Goal: Transaction & Acquisition: Book appointment/travel/reservation

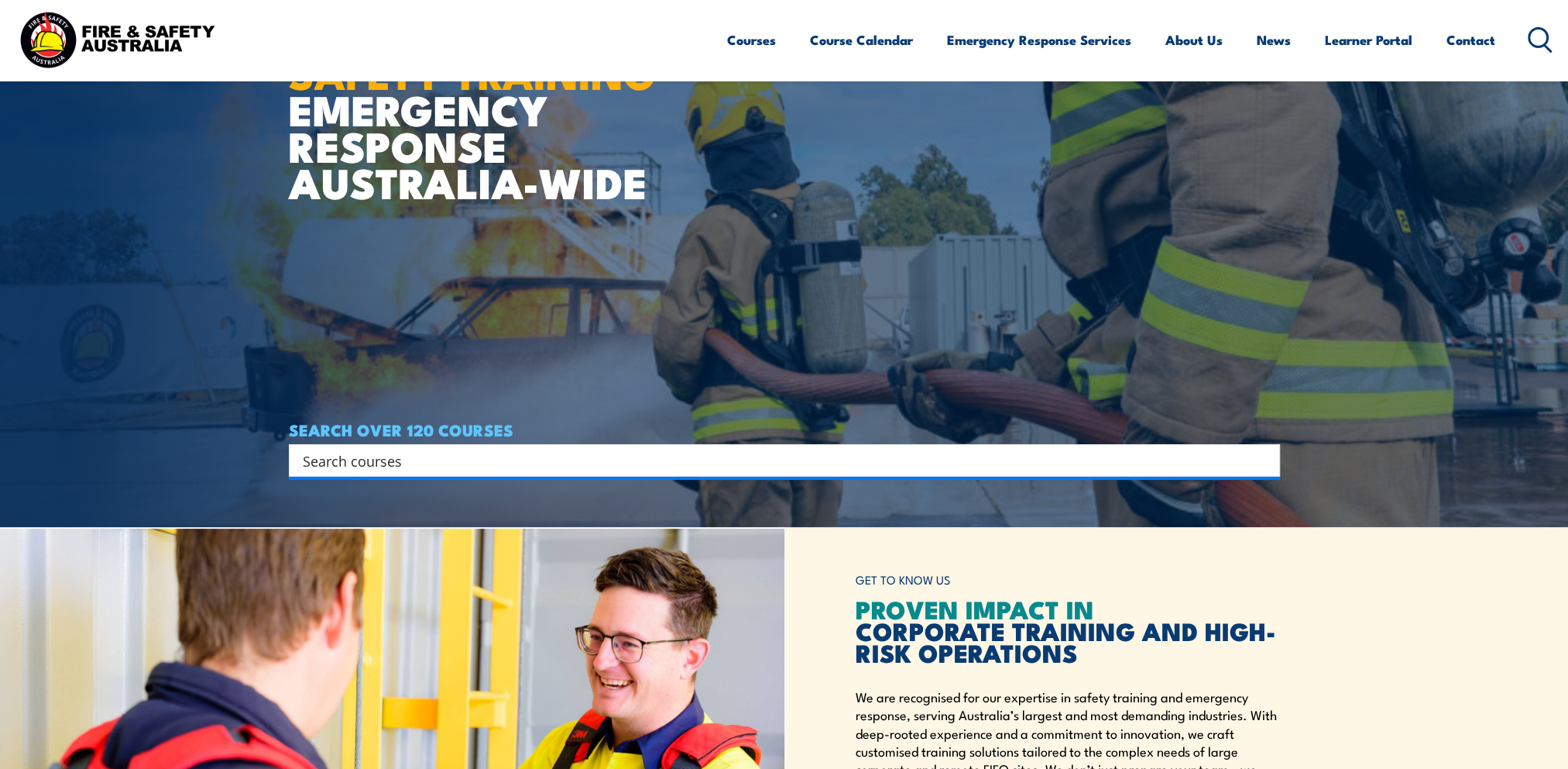
scroll to position [232, 0]
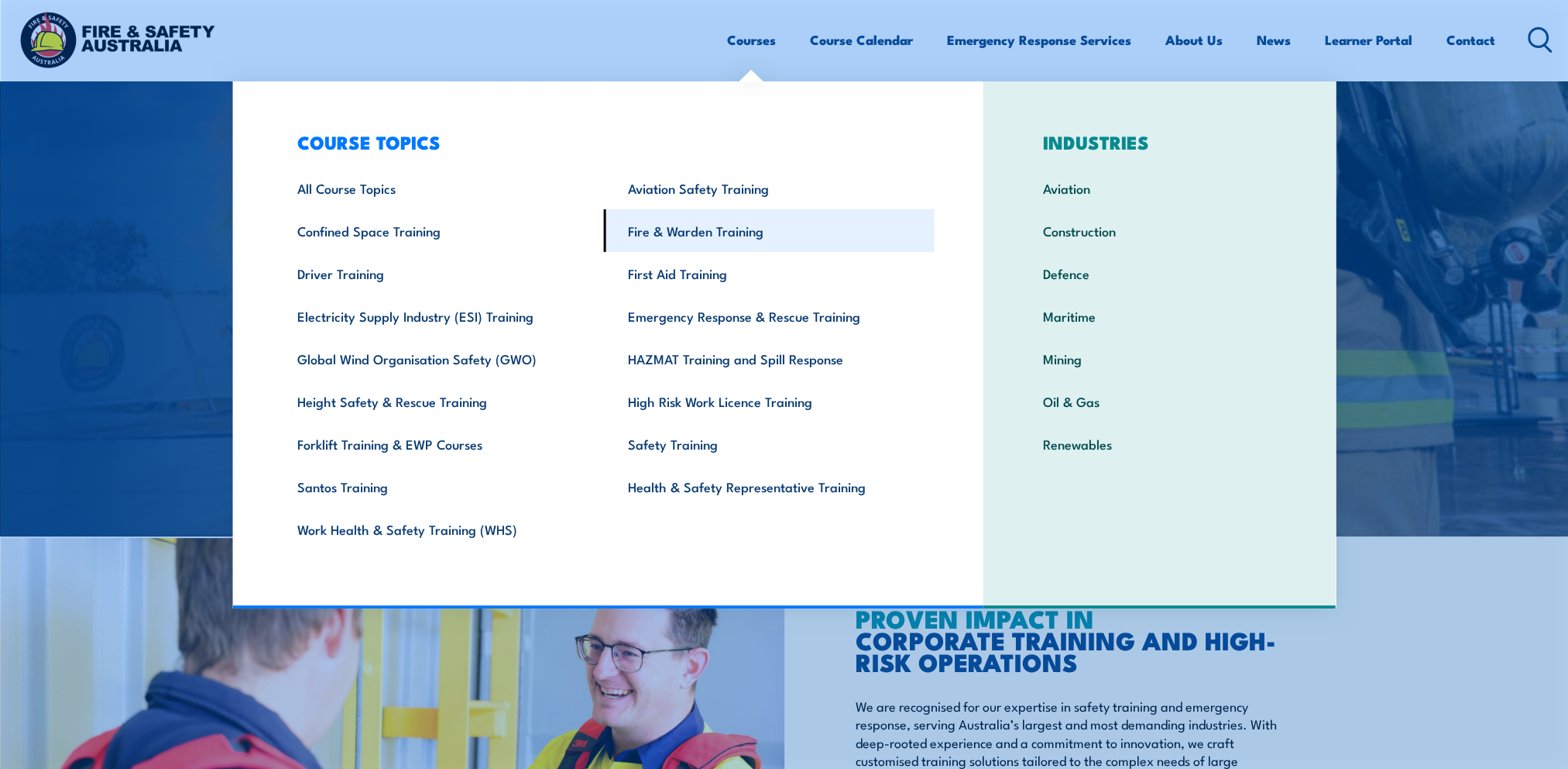
click at [682, 231] on link "Fire & Warden Training" at bounding box center [769, 230] width 331 height 42
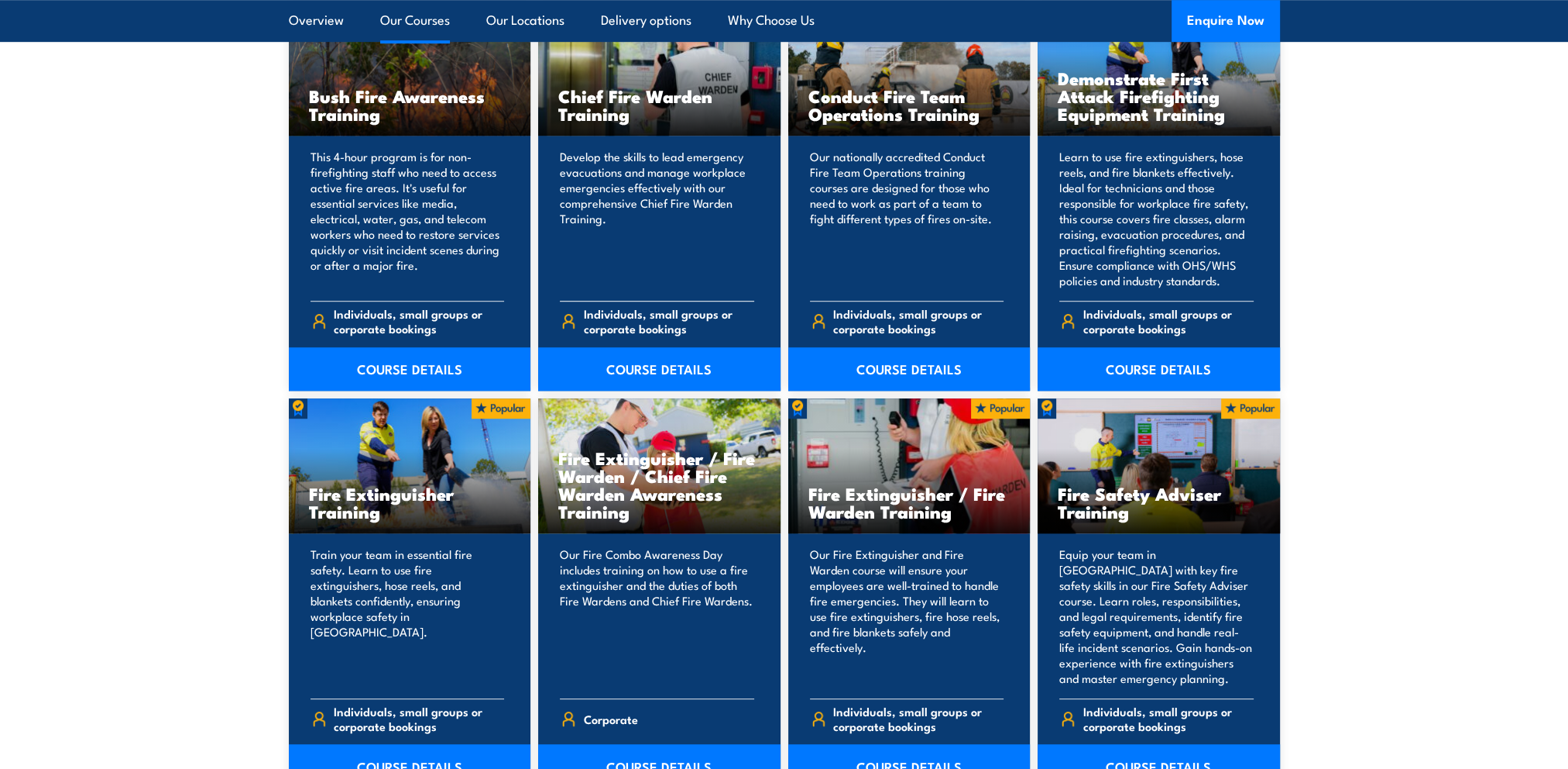
scroll to position [1473, 0]
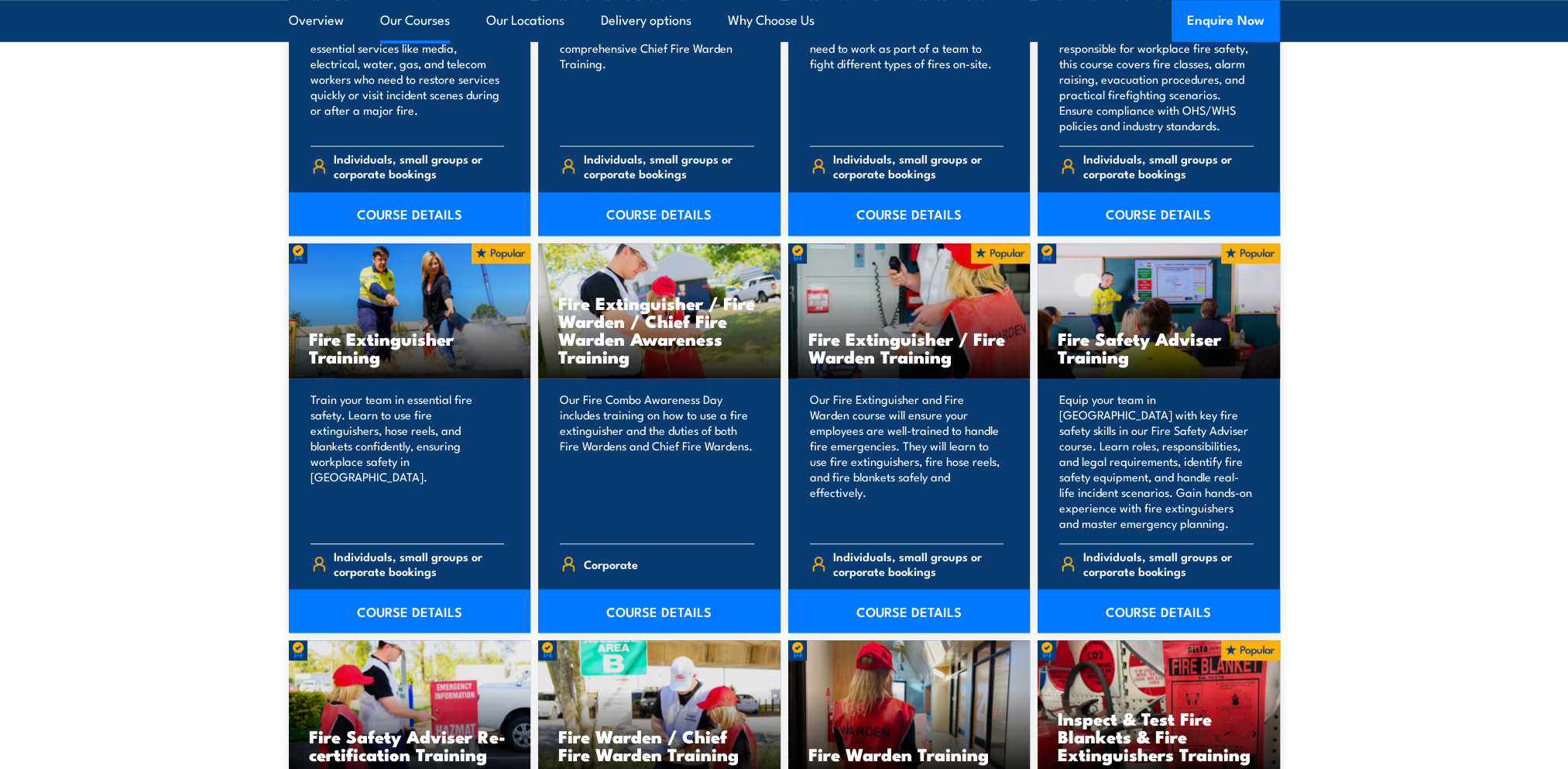
click at [398, 367] on div "Fire Extinguisher Training" at bounding box center [409, 312] width 243 height 136
click at [351, 362] on h3 "Fire Extinguisher Training" at bounding box center [409, 347] width 202 height 35
click at [395, 600] on link "COURSE DETAILS" at bounding box center [409, 610] width 243 height 43
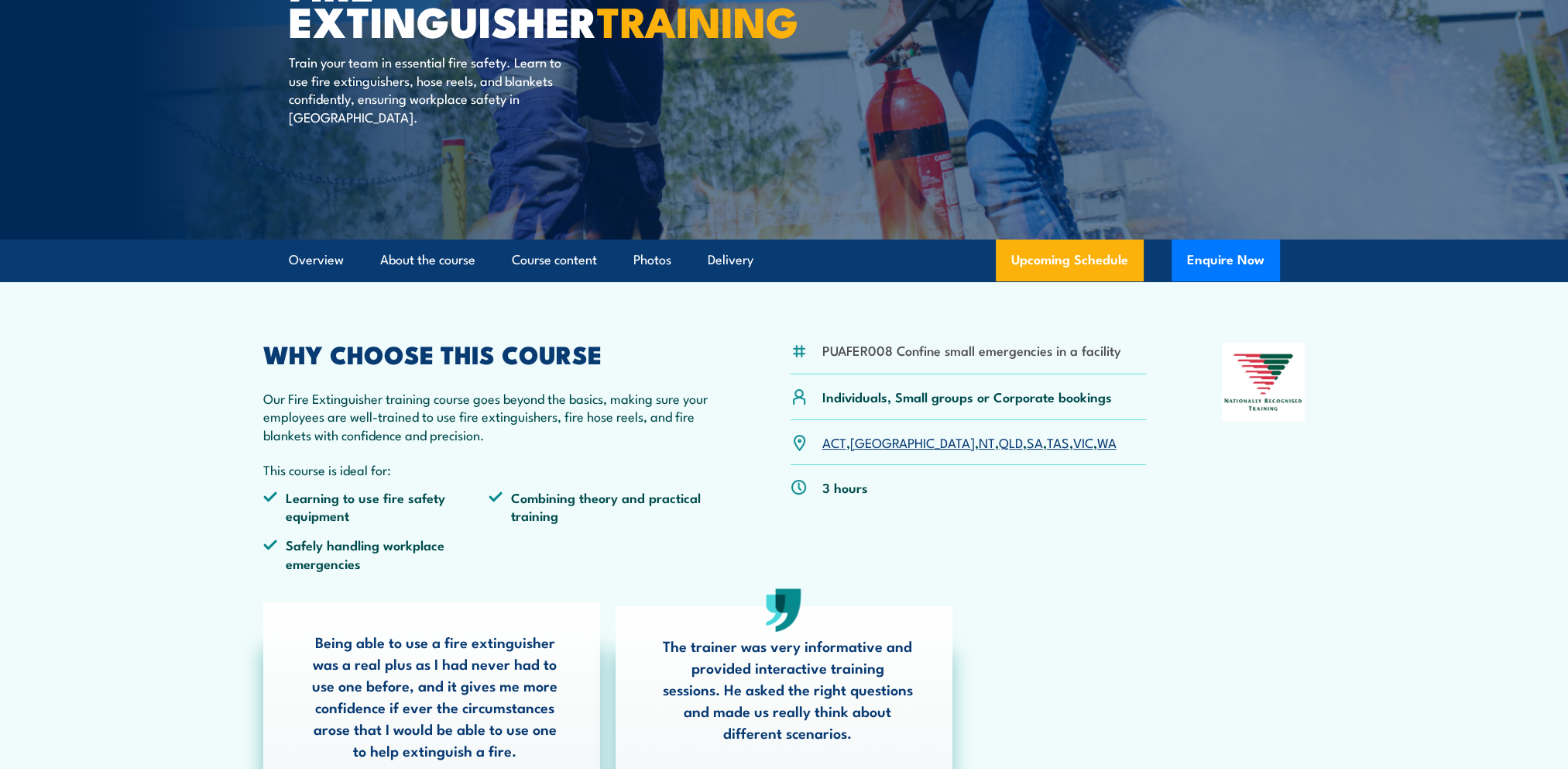
scroll to position [232, 0]
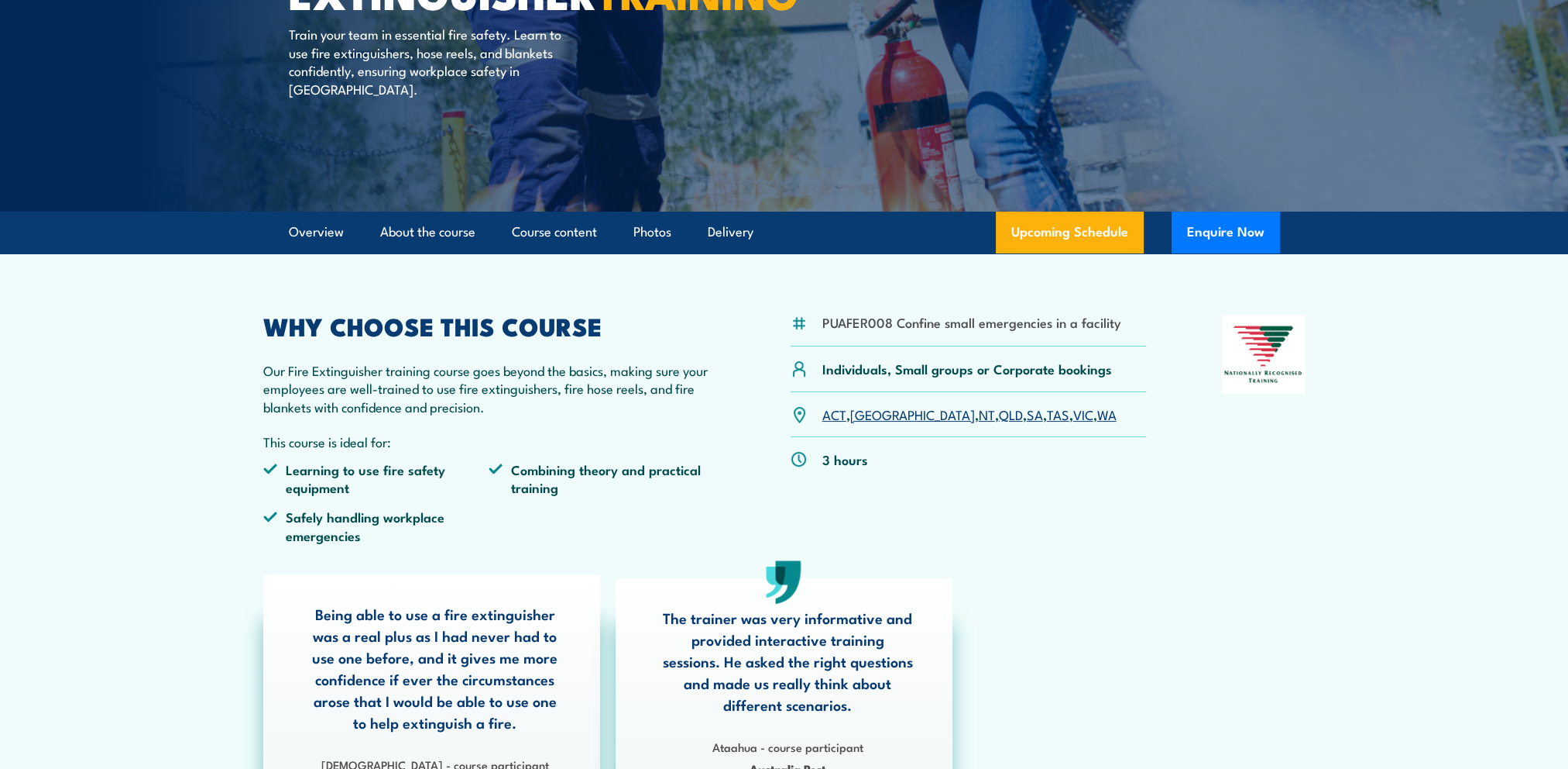
click at [1027, 417] on link "SA" at bounding box center [1035, 413] width 16 height 19
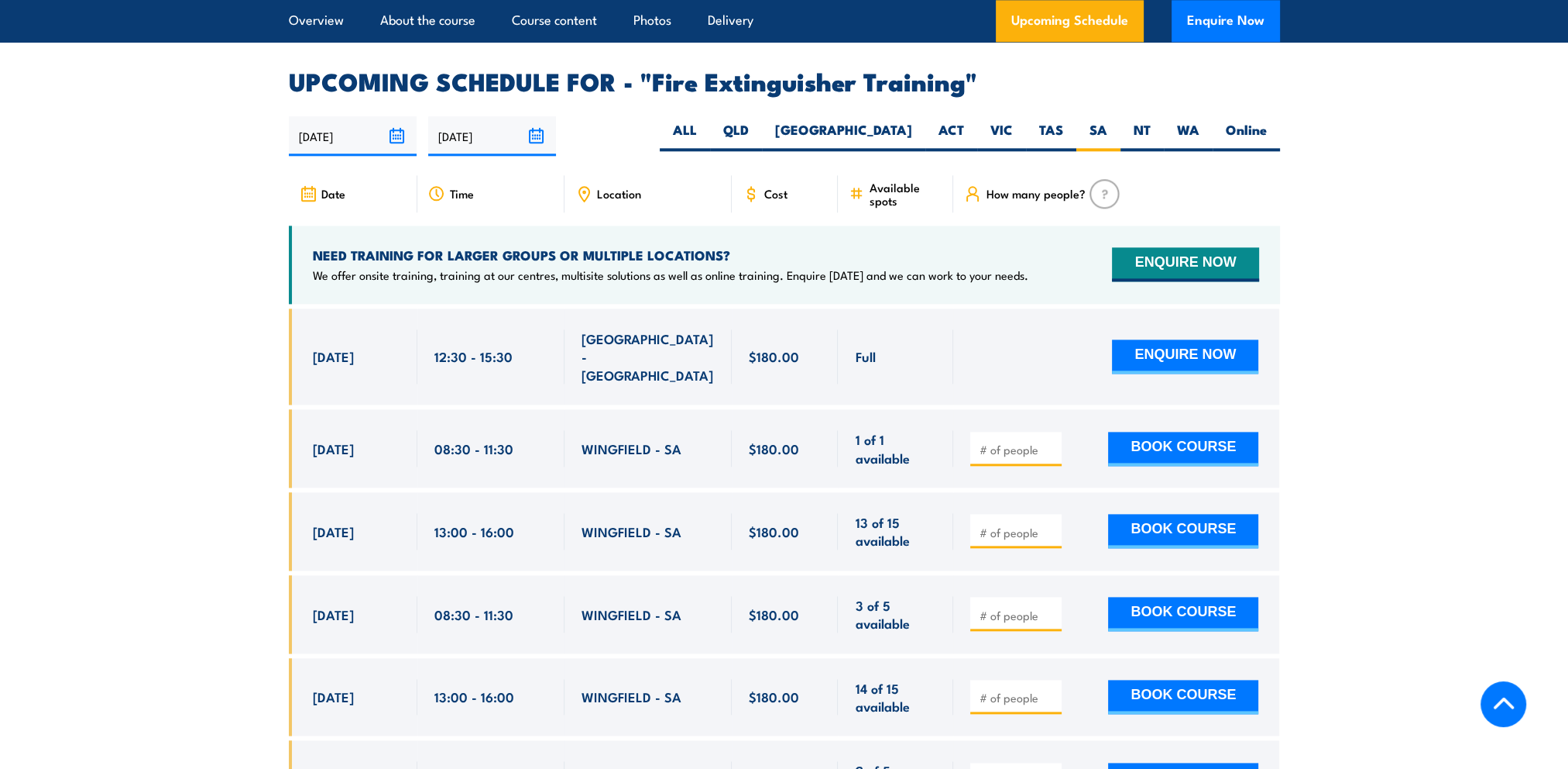
scroll to position [2600, 0]
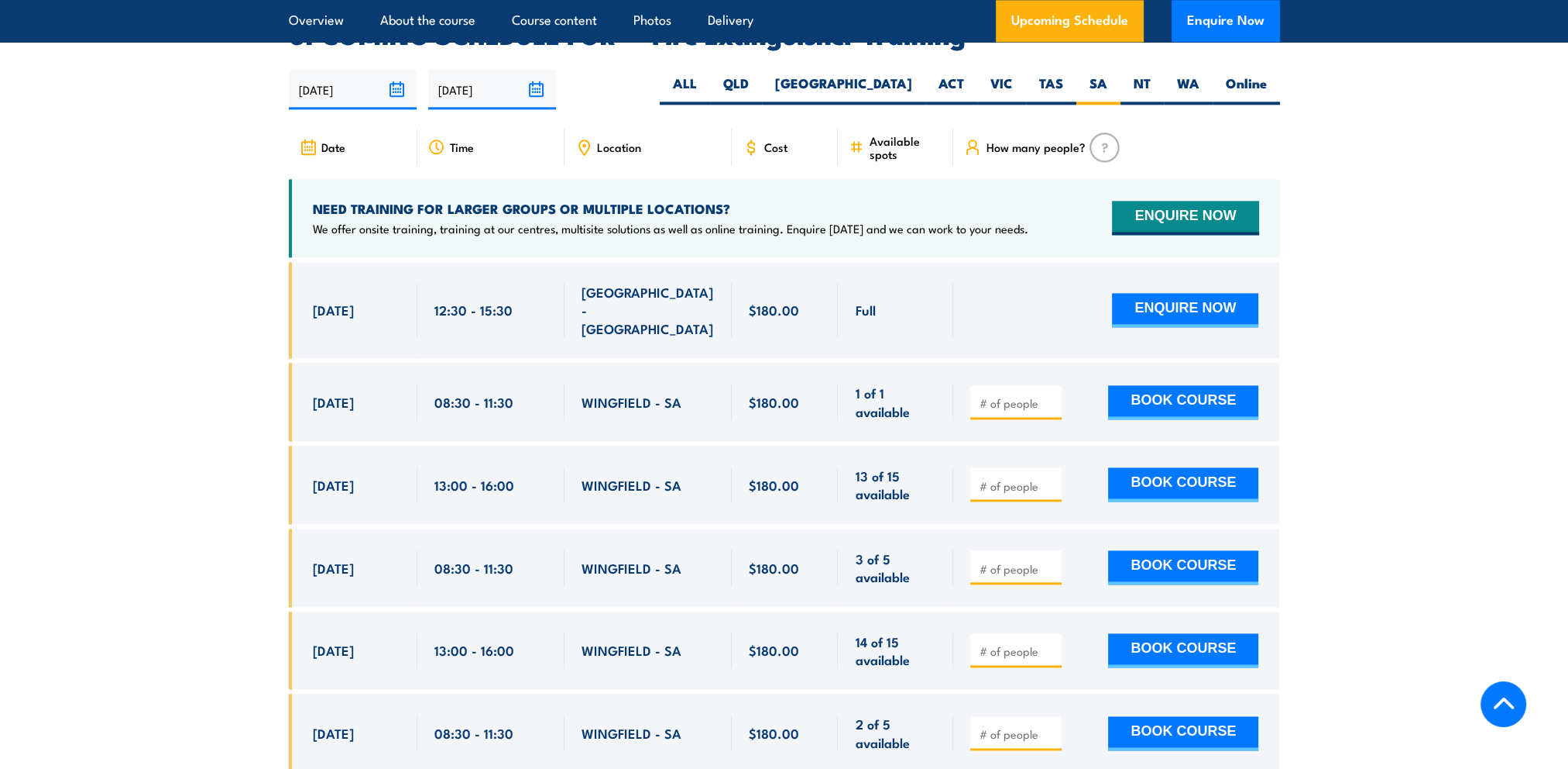
click at [997, 396] on input "number" at bounding box center [1017, 403] width 78 height 16
type input "1"
click at [1181, 385] on button "BOOK COURSE" at bounding box center [1183, 402] width 150 height 34
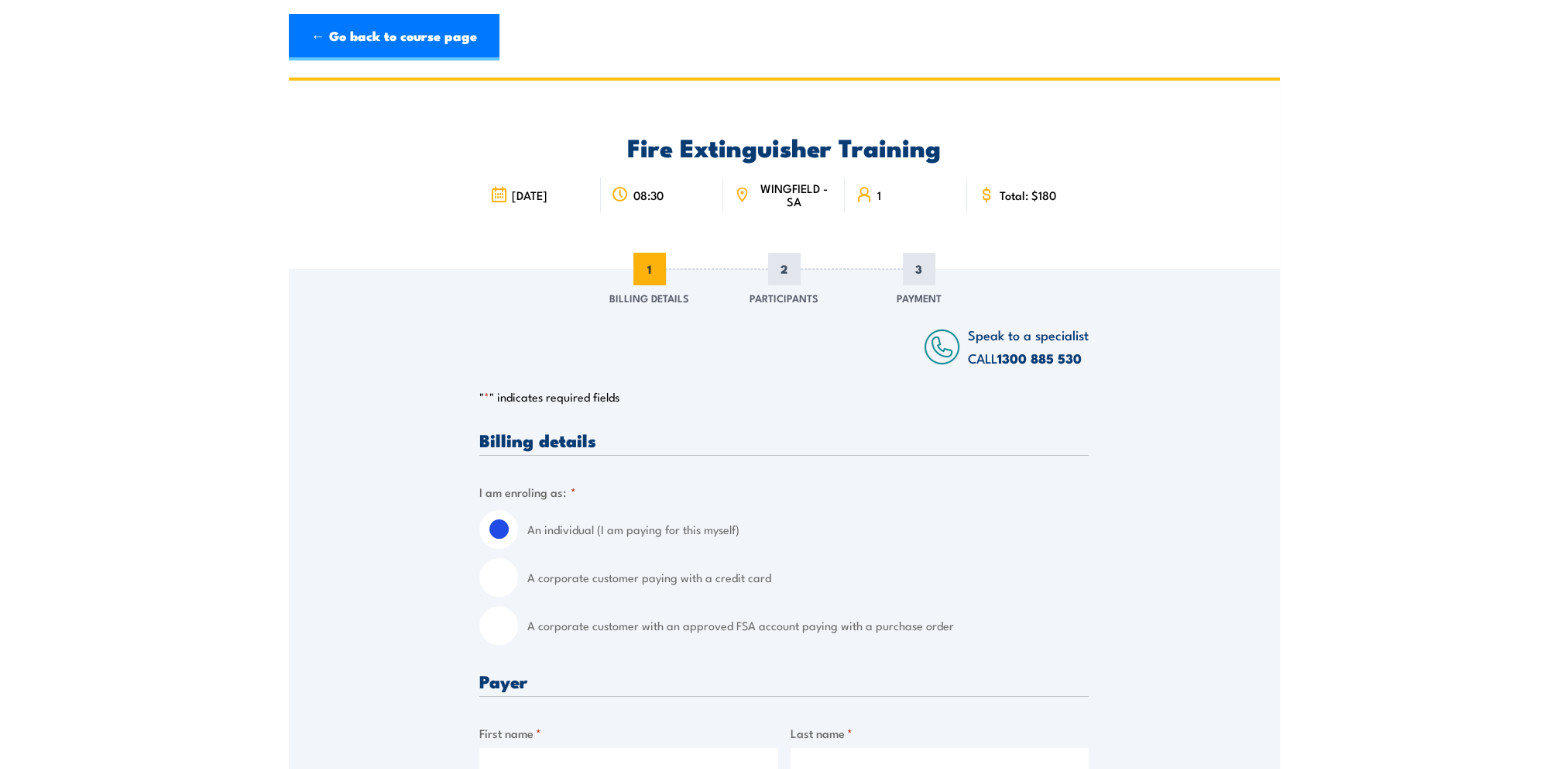
click at [496, 627] on input "A corporate customer with an approved FSA account paying with a purchase order" at bounding box center [499, 625] width 39 height 39
radio input "true"
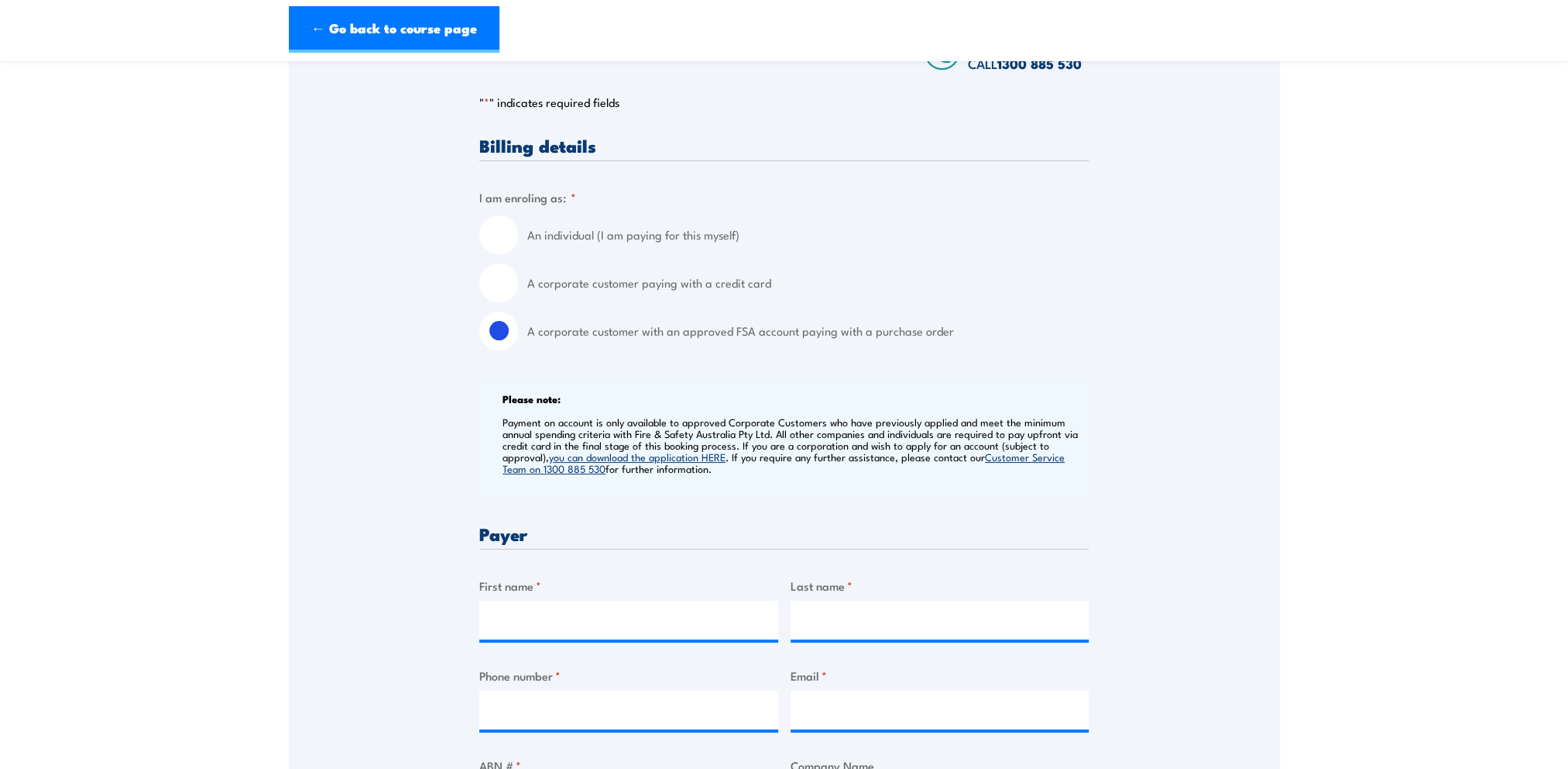
scroll to position [388, 0]
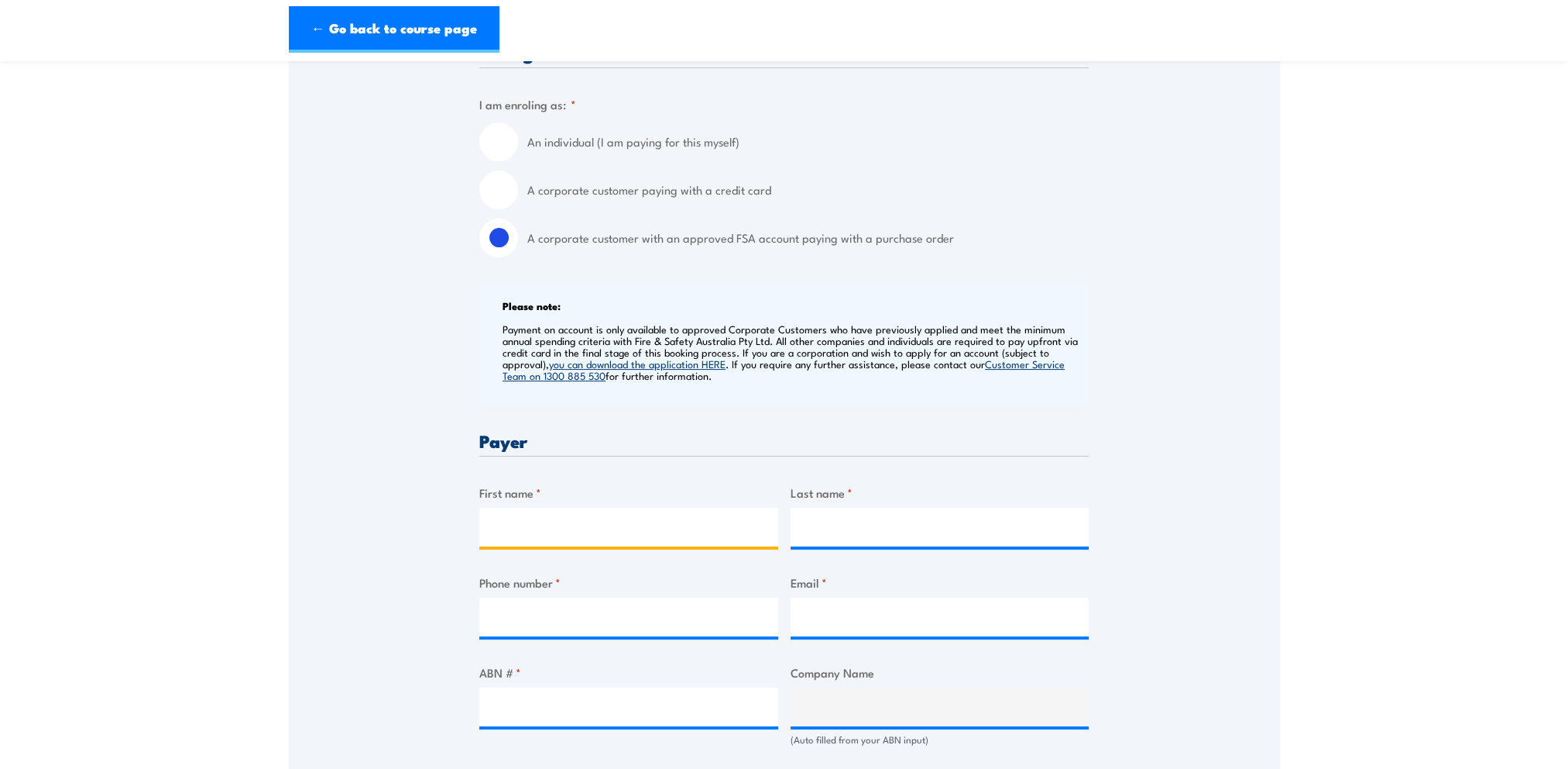
click at [544, 531] on input "First name *" at bounding box center [628, 527] width 299 height 39
type input "Robyn"
type input "Watts"
type input "84050700"
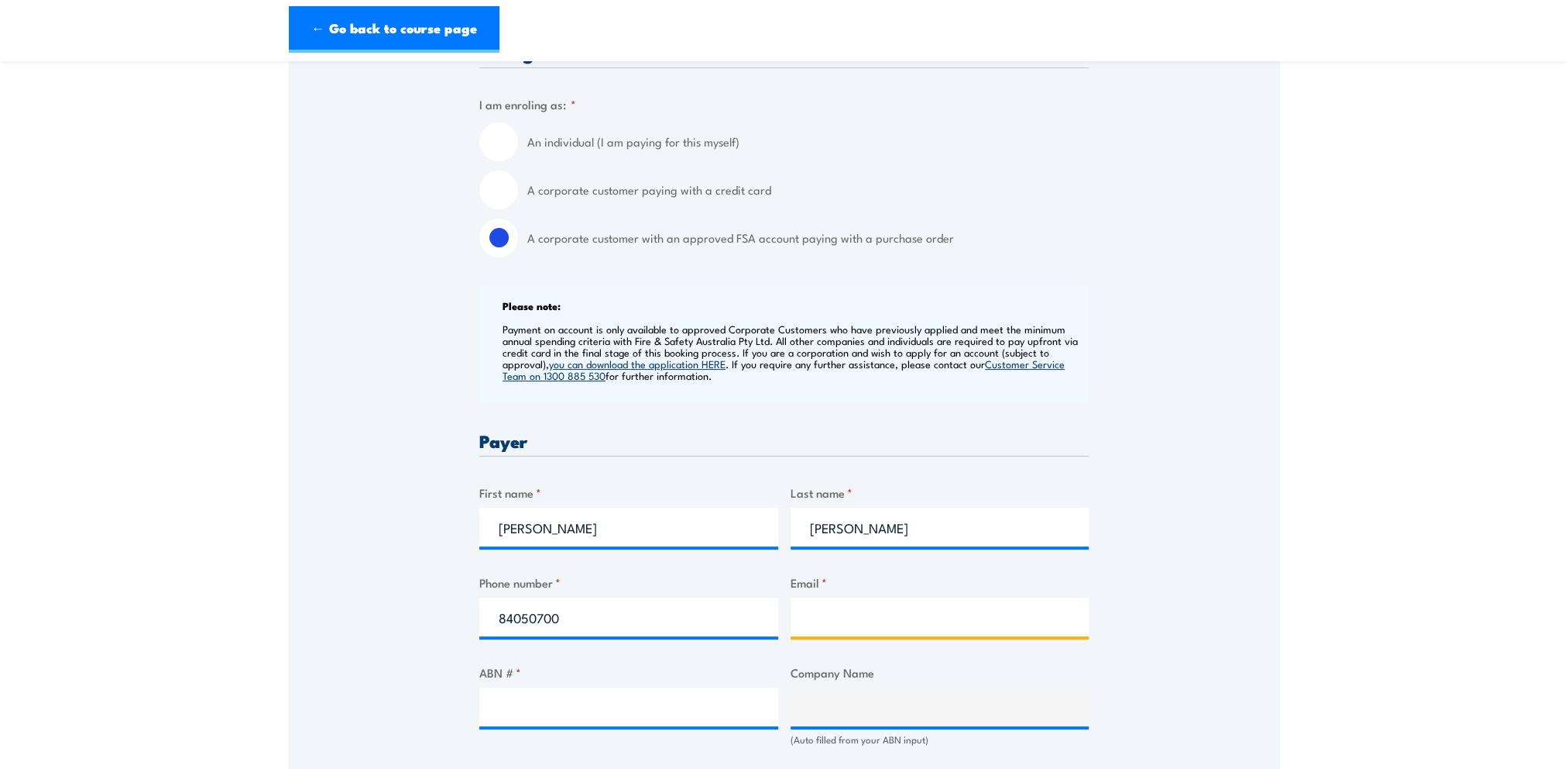
type input "mileend@bunnings.com.au"
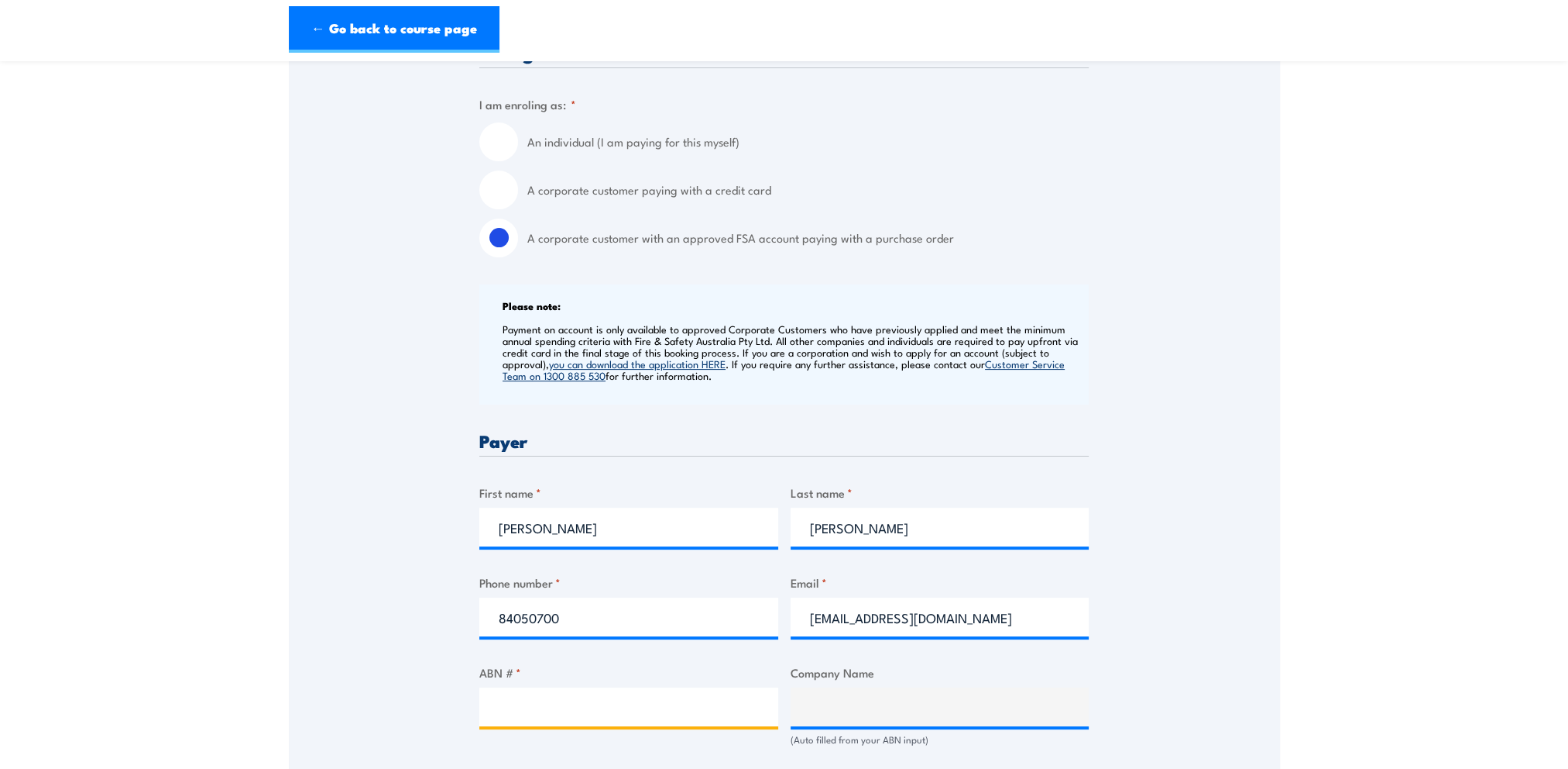
click at [566, 697] on input "ABN # *" at bounding box center [628, 706] width 299 height 39
type input "26008672179"
type input "BUNNINGS GROUP LIMITED"
radio input "true"
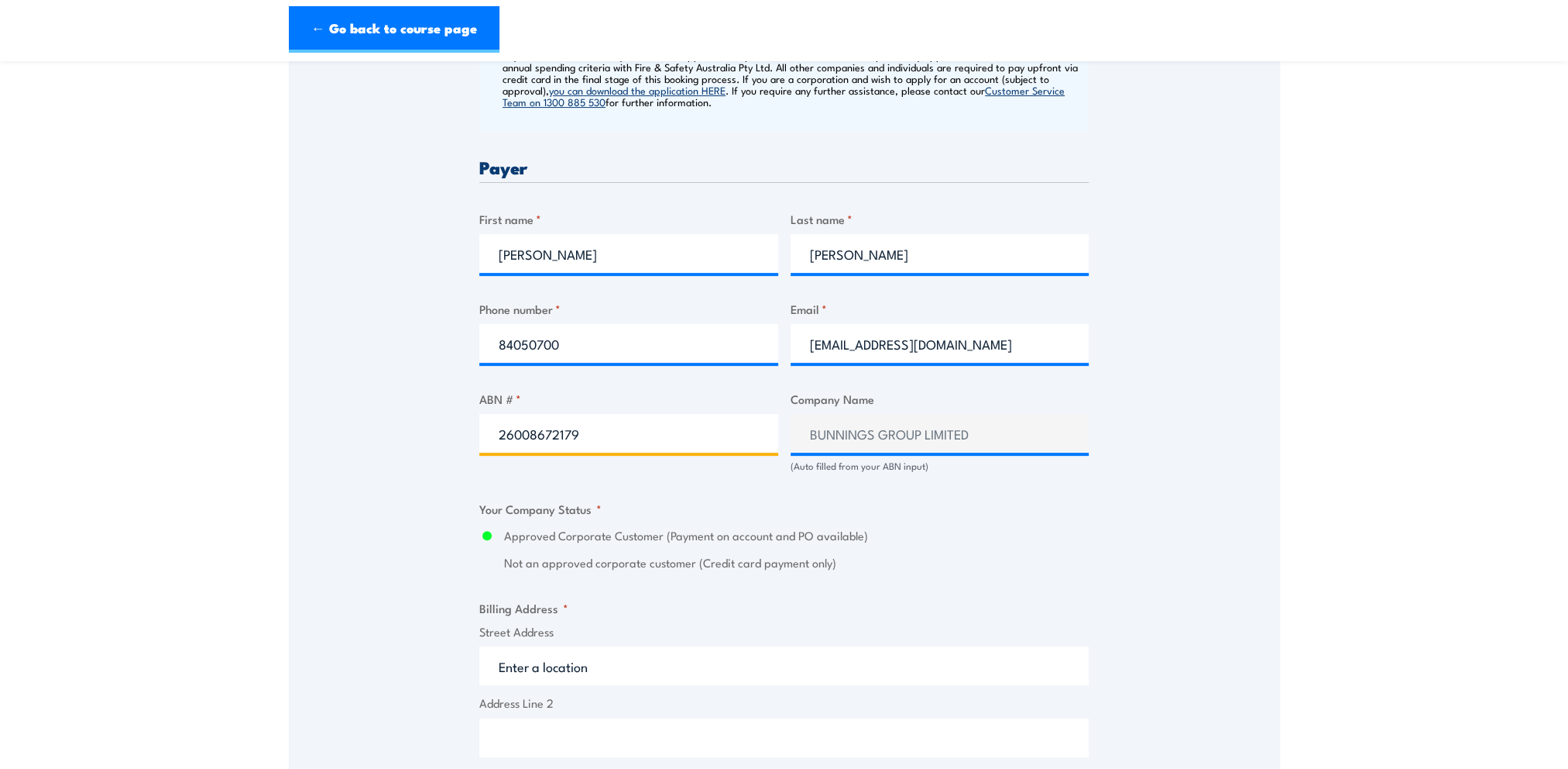
scroll to position [697, 0]
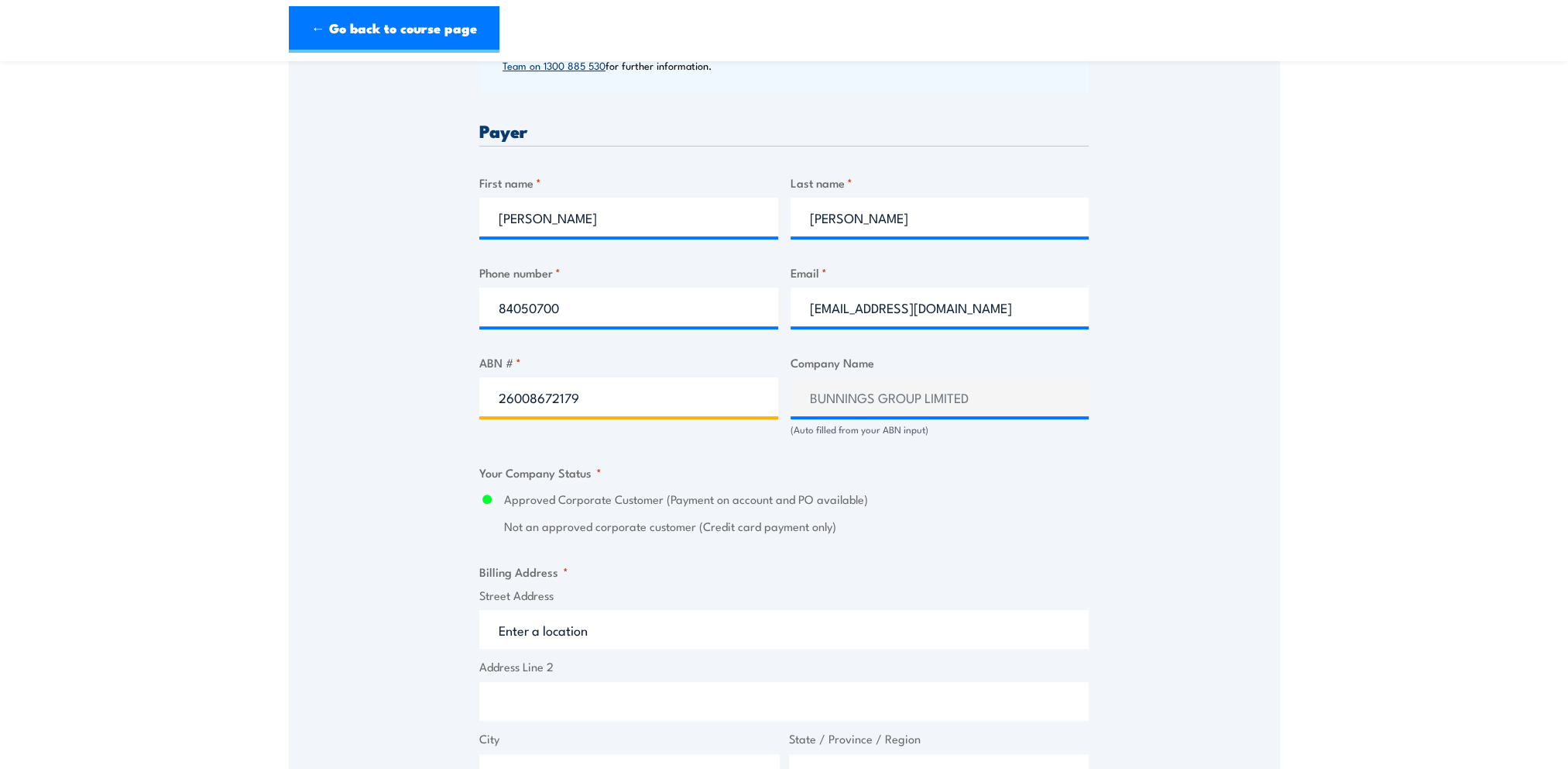
type input "26008672179"
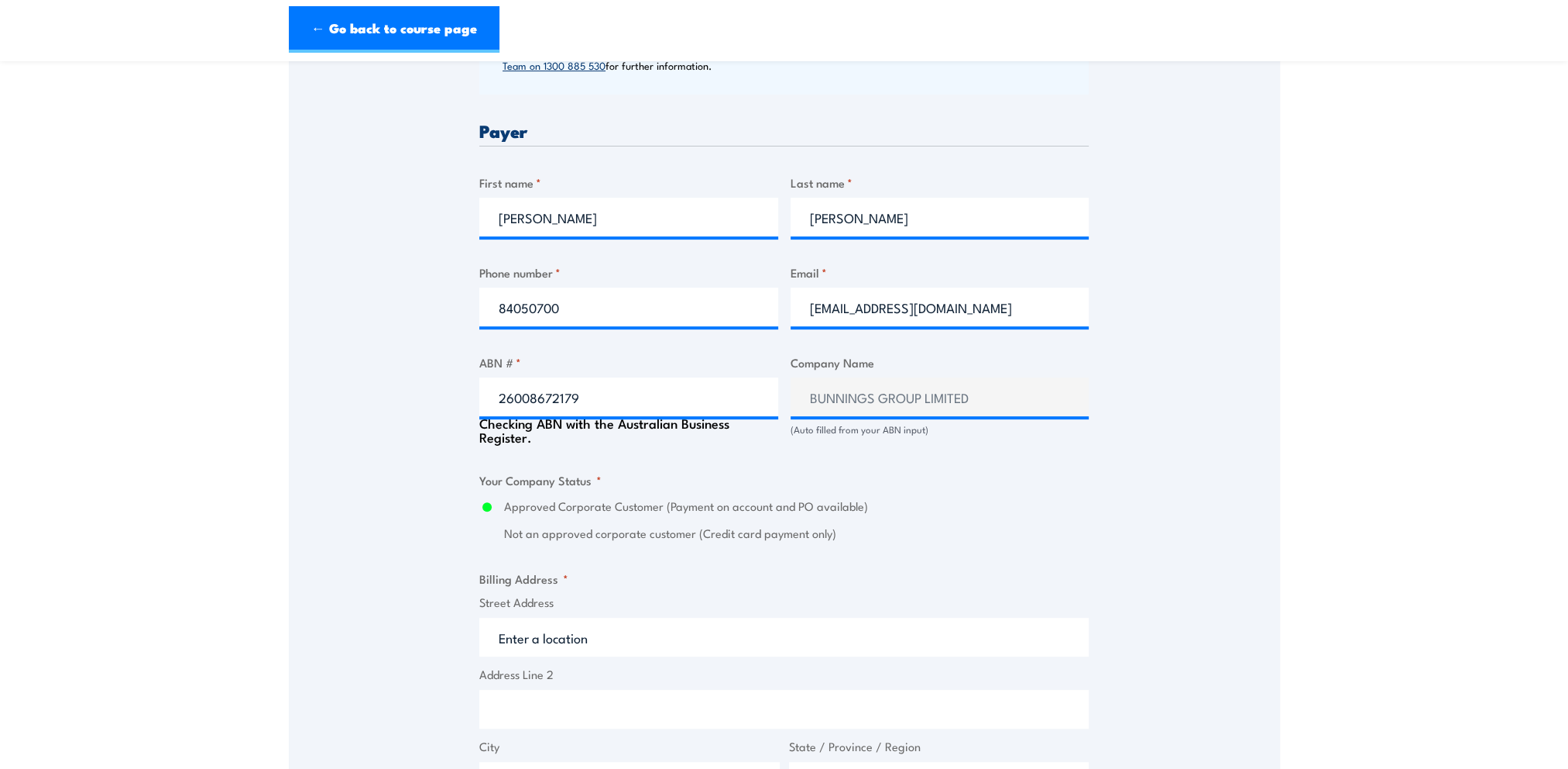
click at [542, 627] on input "Street Address" at bounding box center [784, 637] width 610 height 39
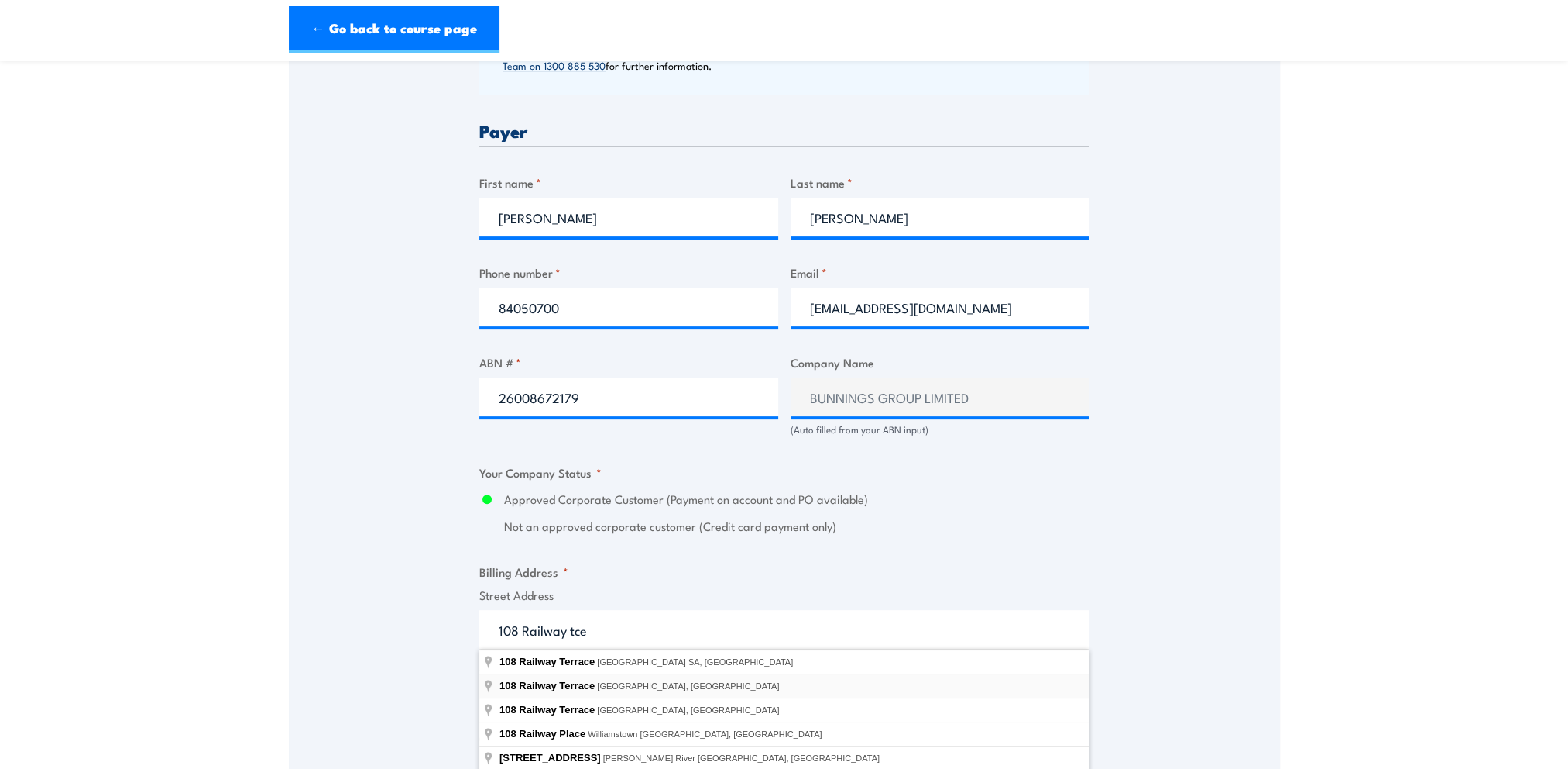
type input "108 Railway Terrace, Mile End South SA, Australia"
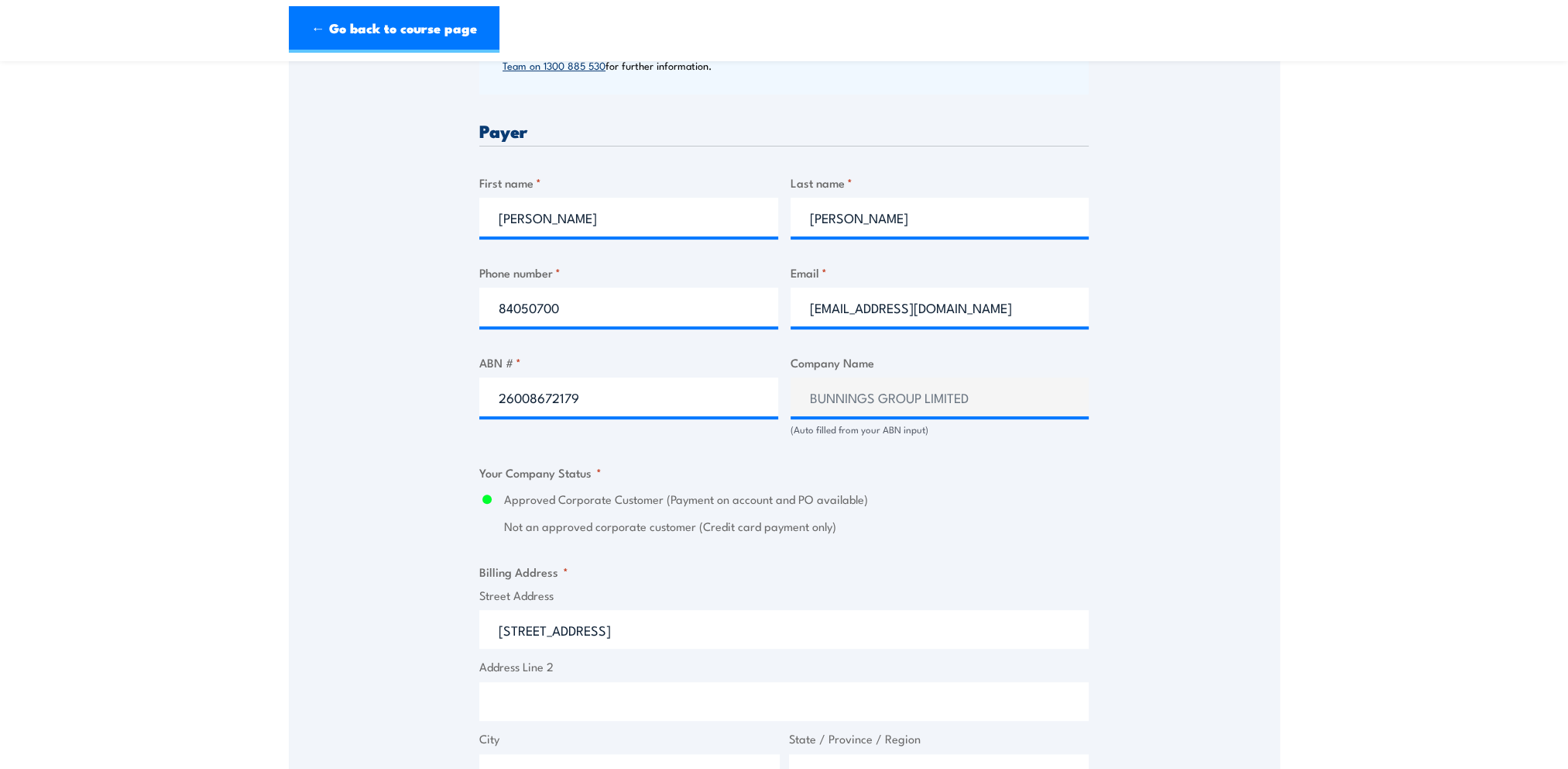
type input "108 Railway Terrace"
type input "Mile End South"
type input "South Australia"
type input "5031"
select select "Australia"
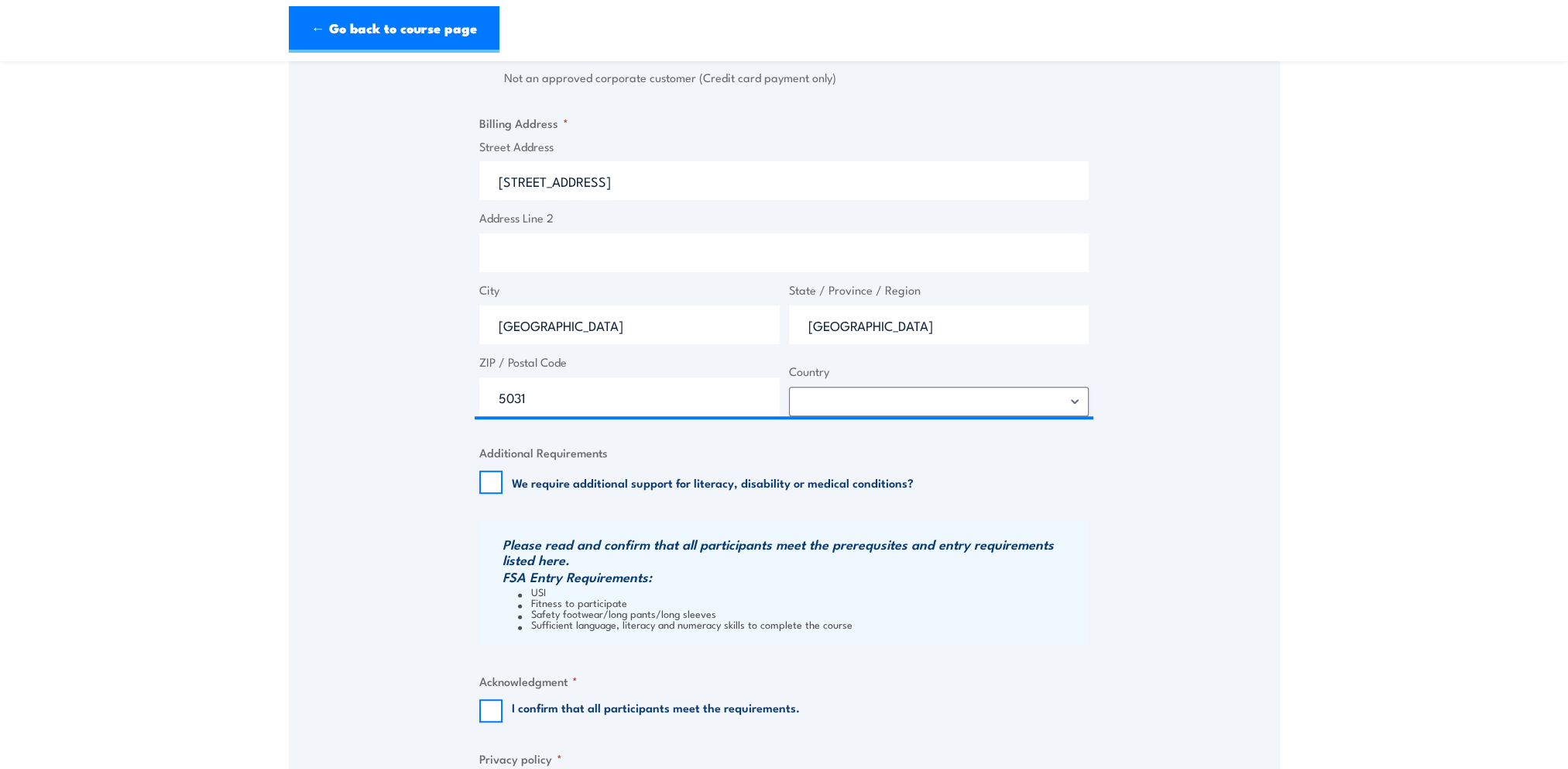
scroll to position [1240, 0]
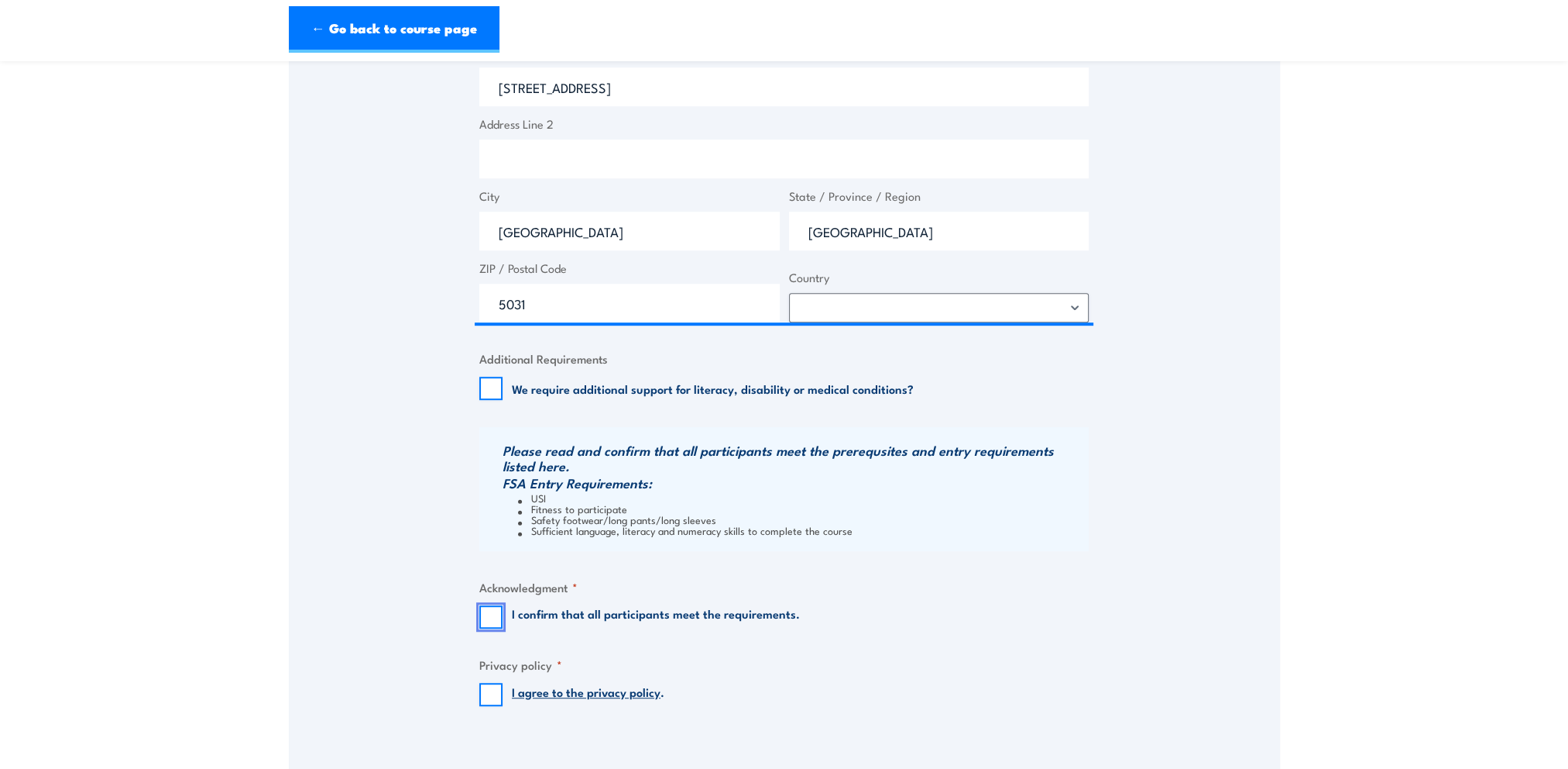
click at [488, 614] on input "I confirm that all participants meet the requirements." at bounding box center [491, 616] width 23 height 23
checkbox input "true"
click at [485, 697] on input "I agree to the privacy policy ." at bounding box center [491, 694] width 23 height 23
checkbox input "true"
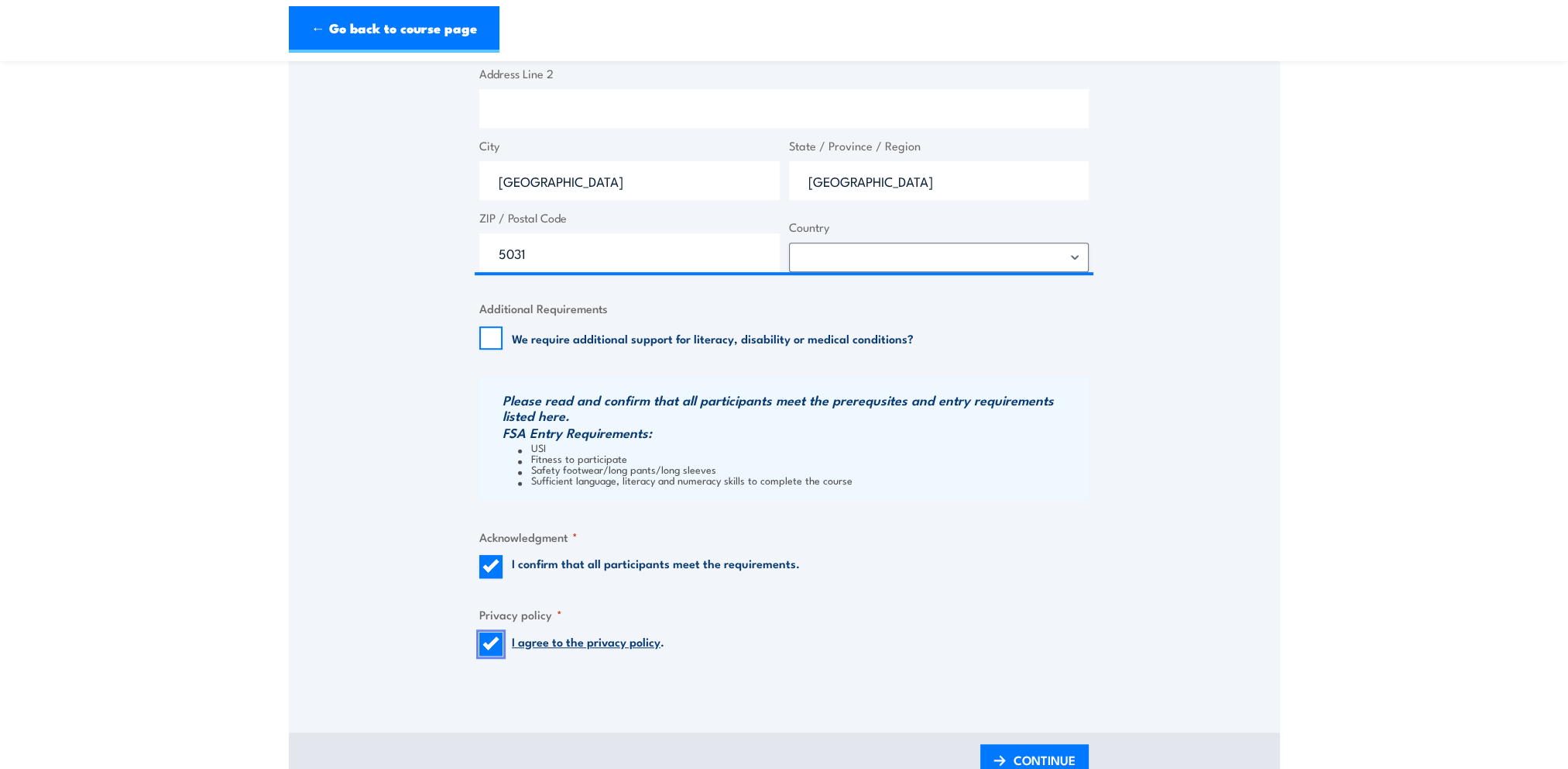
scroll to position [1395, 0]
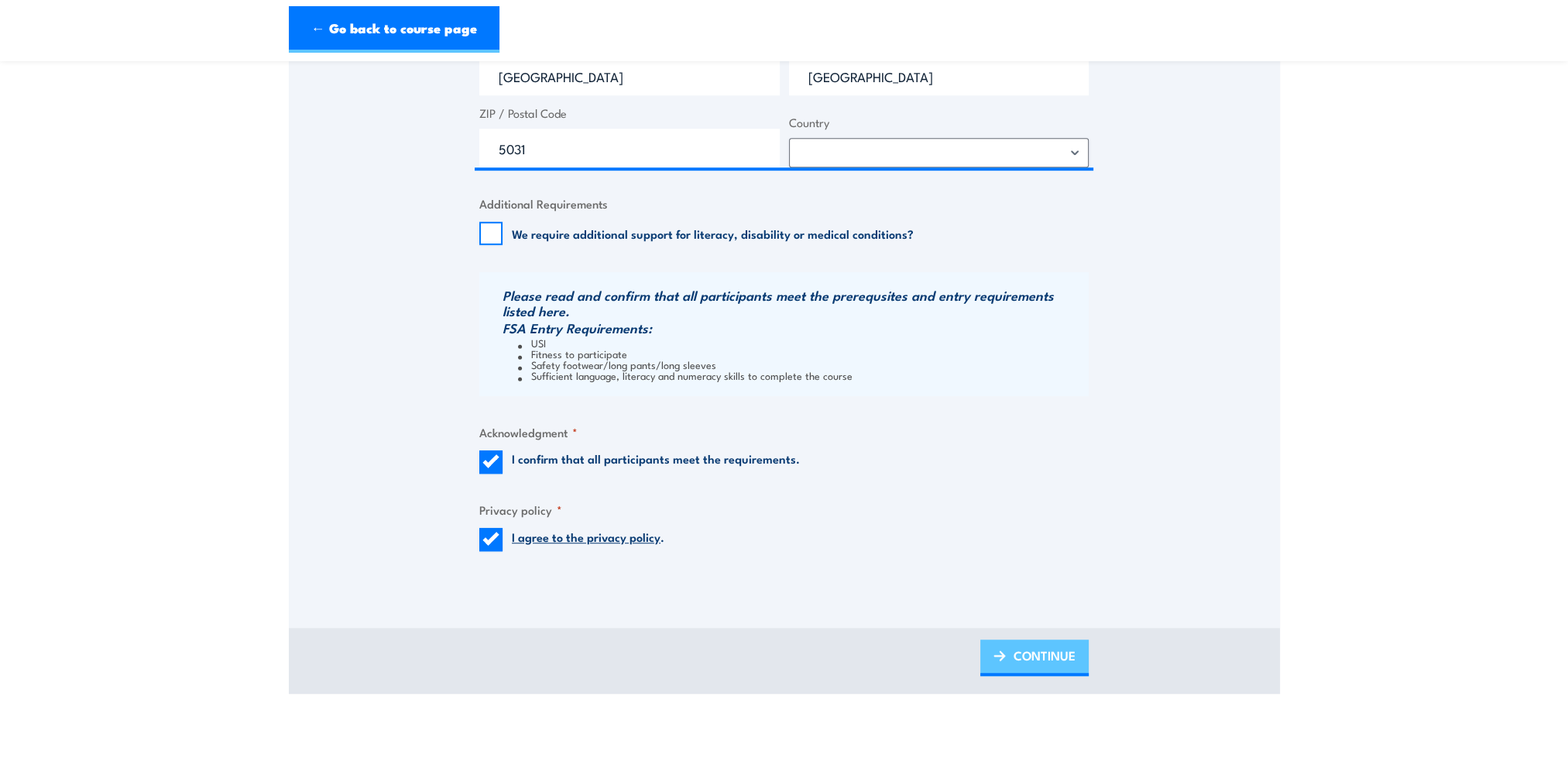
click at [1029, 651] on span "CONTINUE" at bounding box center [1045, 655] width 62 height 41
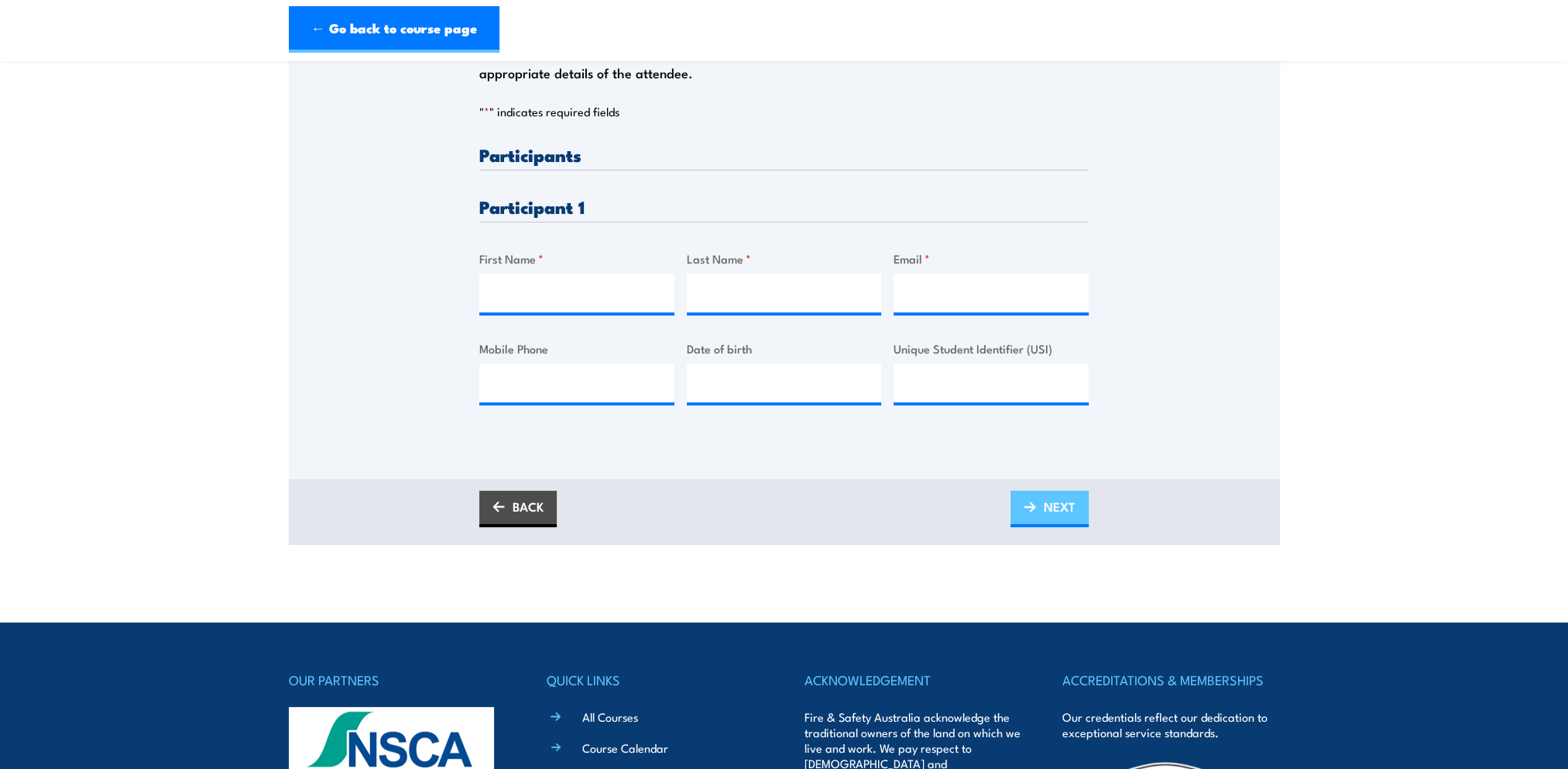
scroll to position [0, 0]
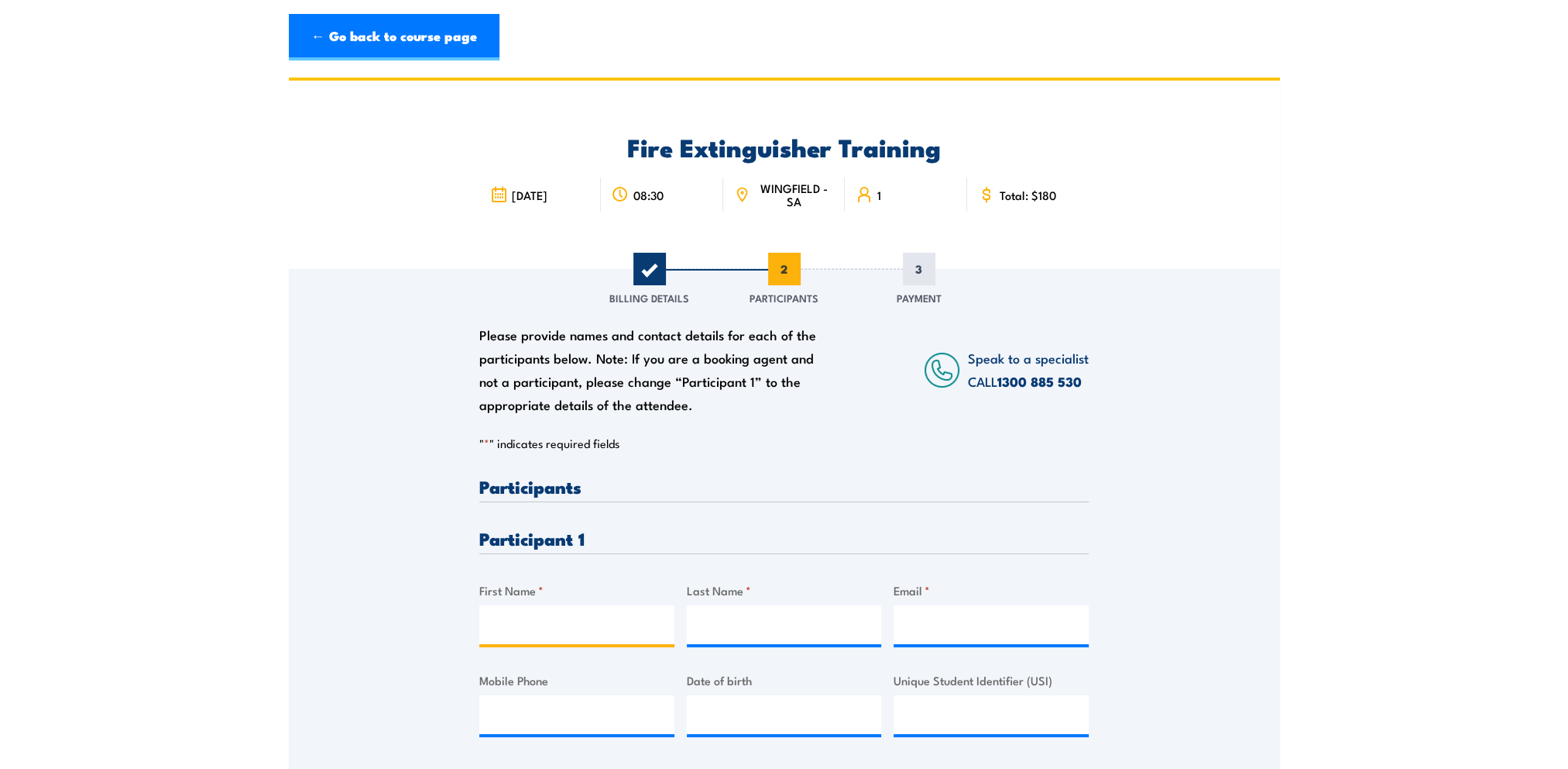
click at [536, 624] on input "First Name *" at bounding box center [576, 624] width 195 height 39
type input "Hannah"
click at [729, 611] on input "Last Name *" at bounding box center [784, 624] width 195 height 39
type input "Richardson"
click at [928, 634] on input "Email *" at bounding box center [991, 624] width 195 height 39
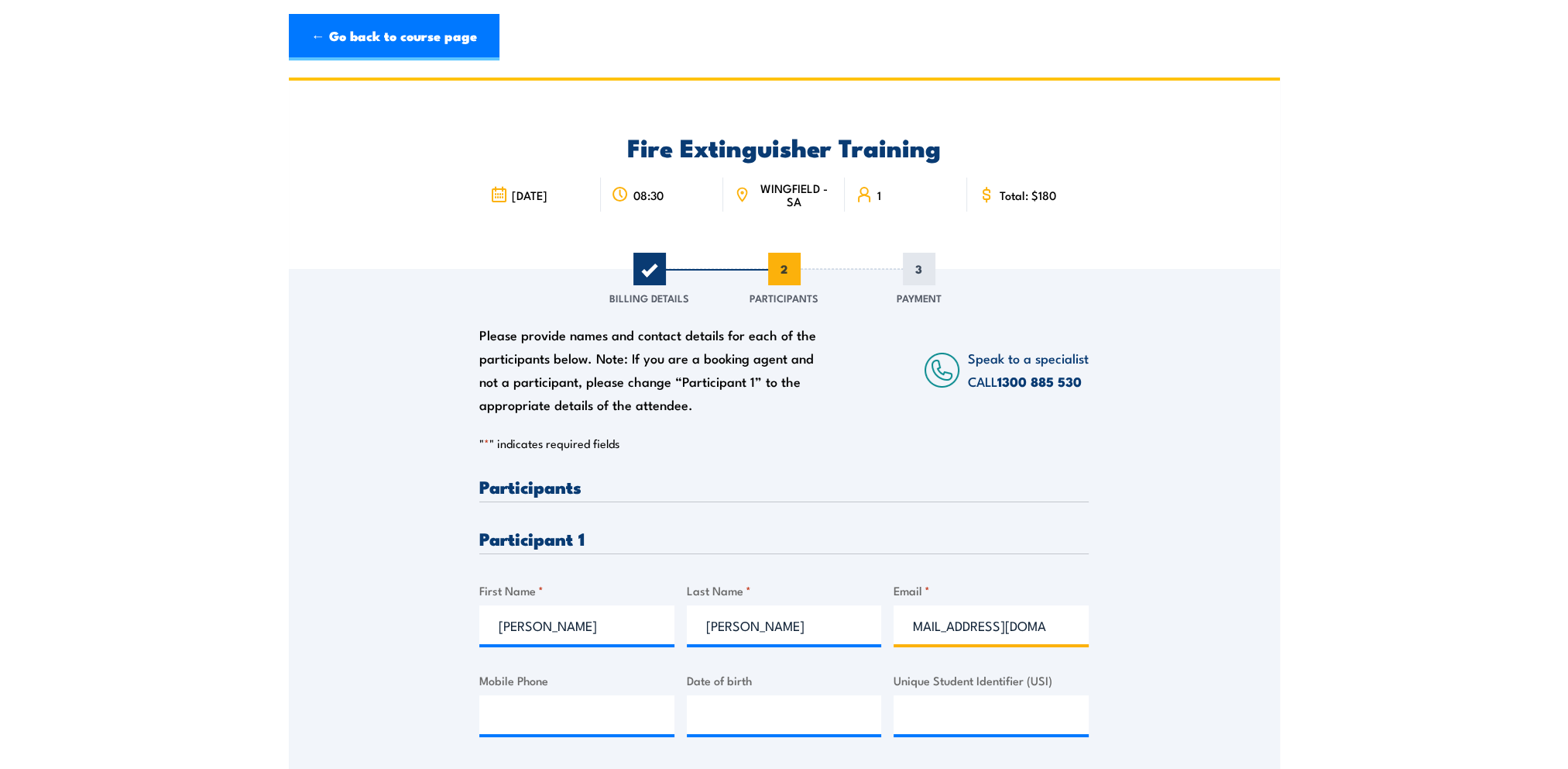
scroll to position [0, 22]
type input "hunnyjane93@hotmail.com"
click at [551, 710] on input "Mobile Phone" at bounding box center [576, 714] width 195 height 39
click at [806, 715] on input "__/__/____" at bounding box center [784, 714] width 195 height 39
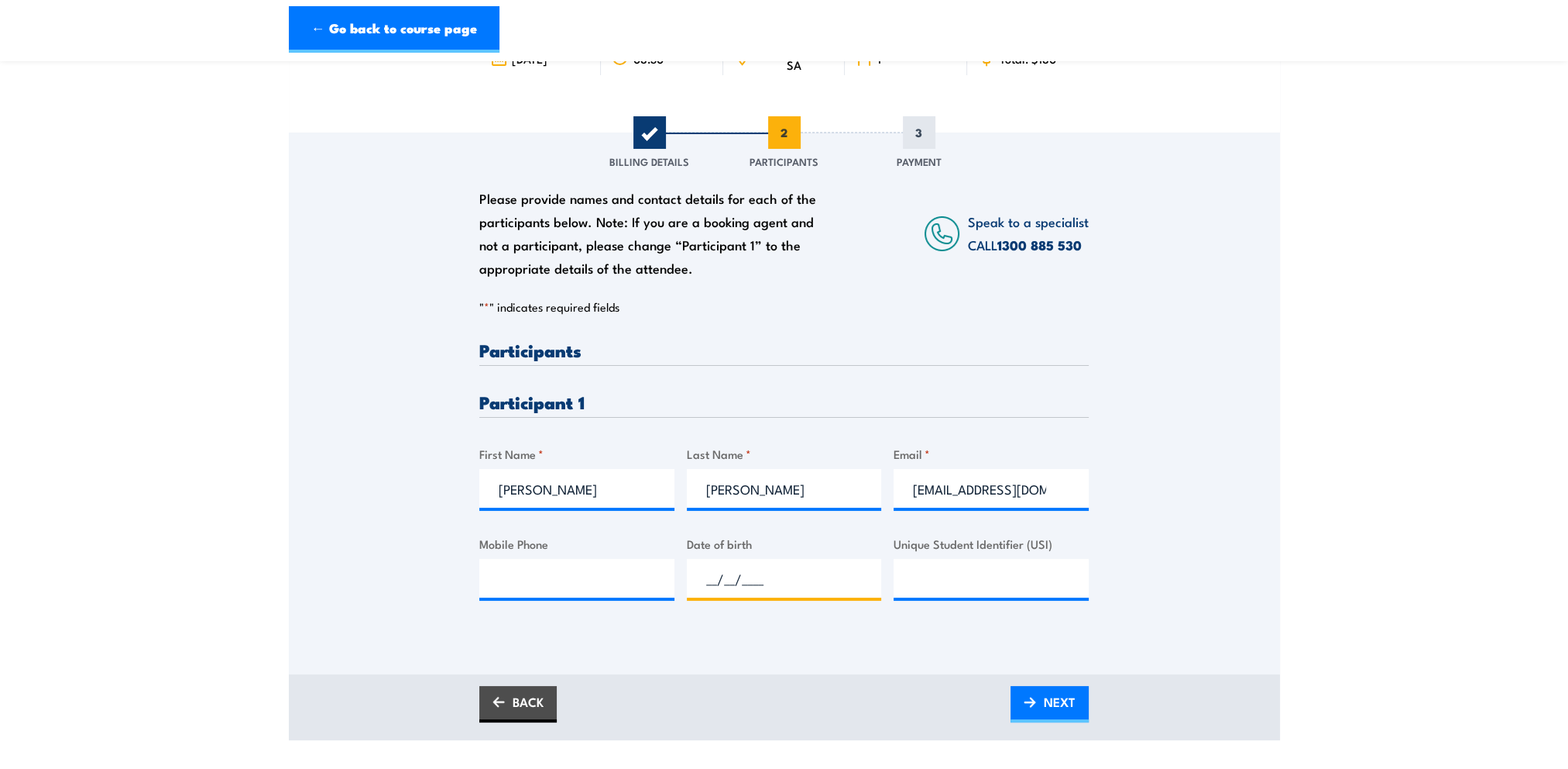
scroll to position [155, 0]
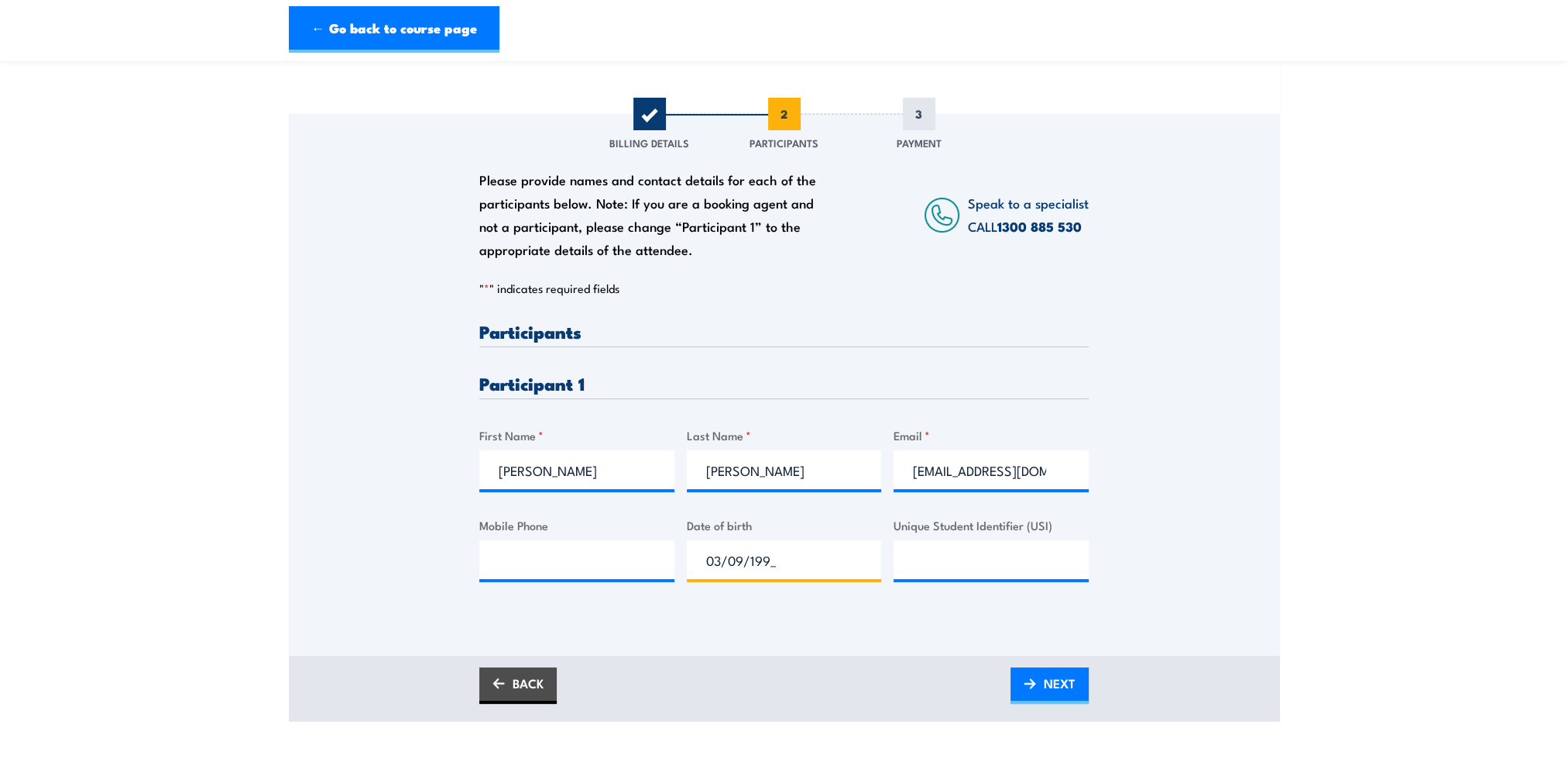
type input "03/09/1993"
click at [521, 562] on input "Mobile Phone" at bounding box center [576, 560] width 195 height 39
type input "0451991824"
click at [1046, 686] on span "NEXT" at bounding box center [1060, 682] width 32 height 41
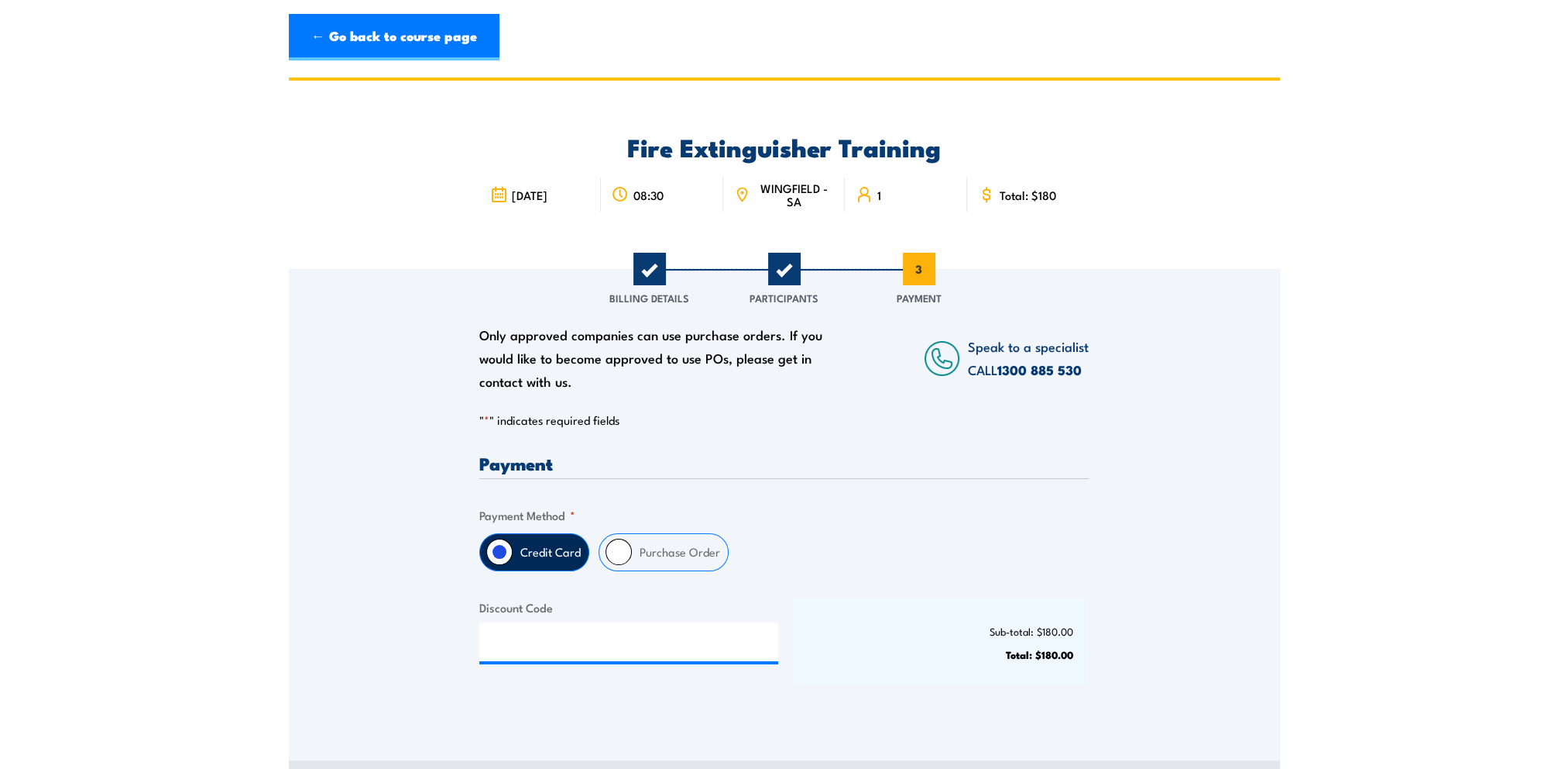
scroll to position [0, 0]
click at [611, 559] on input "Purchase Order" at bounding box center [619, 552] width 26 height 26
radio input "true"
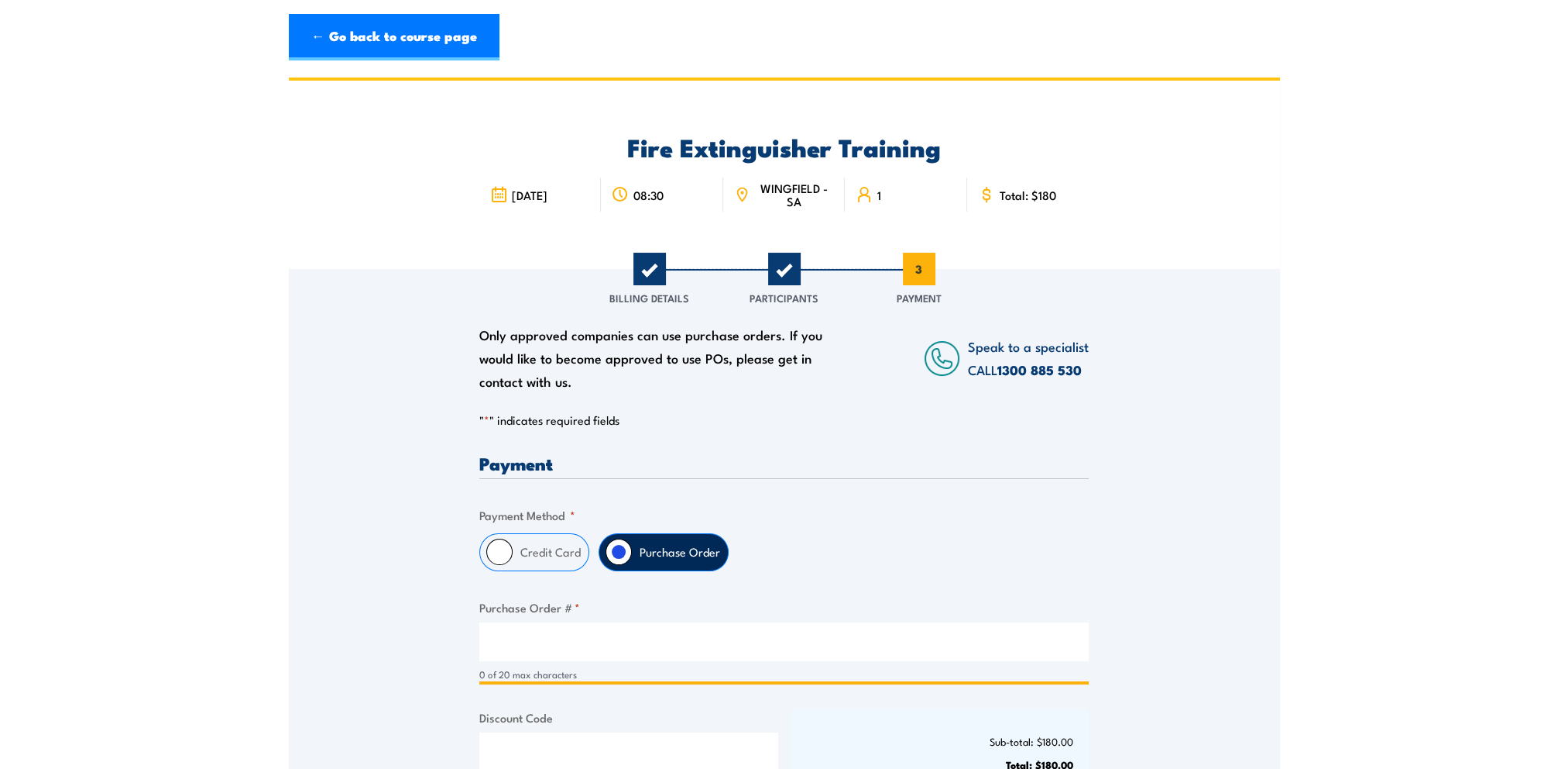
click at [569, 648] on input "Purchase Order # *" at bounding box center [784, 642] width 610 height 39
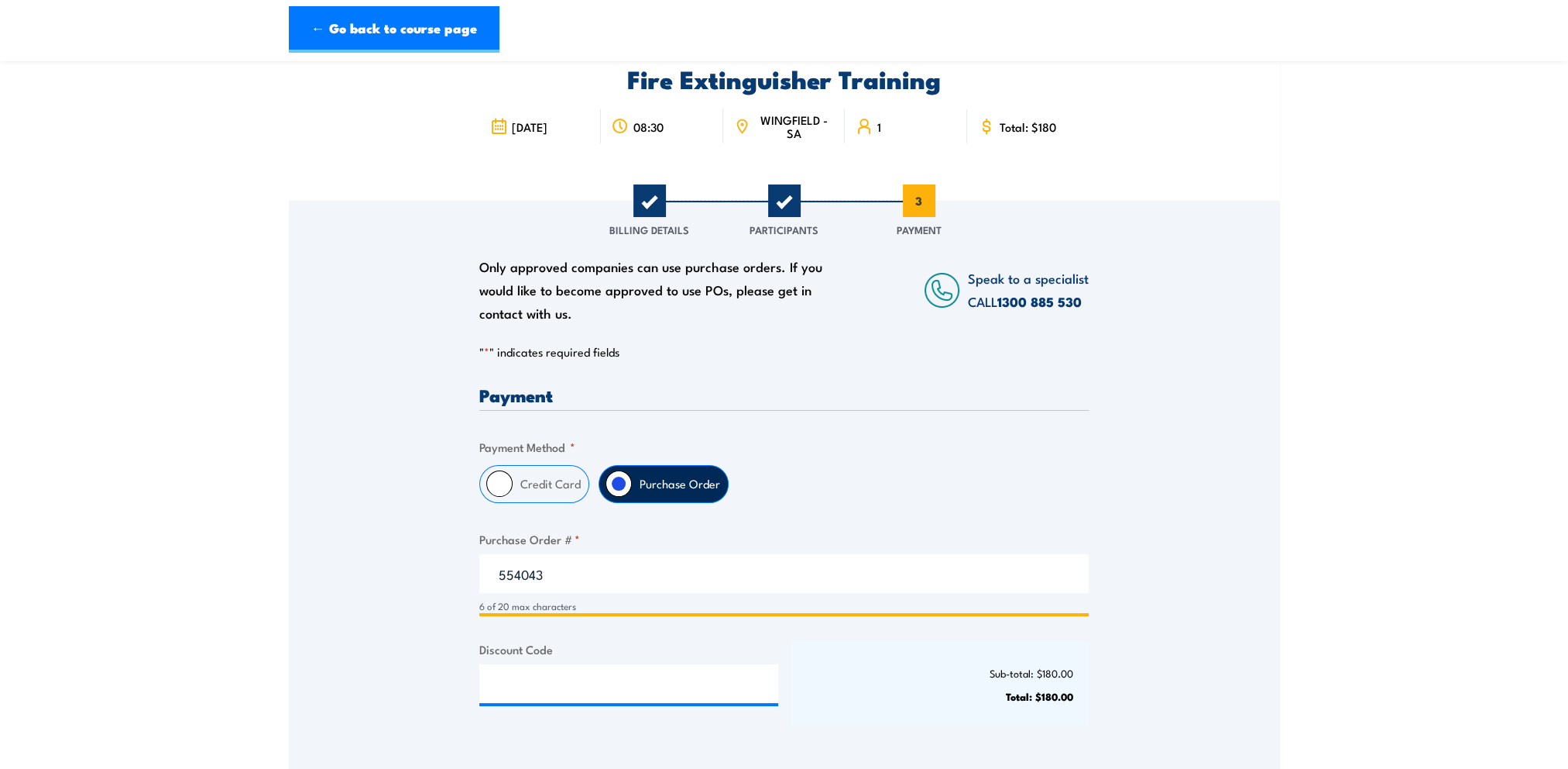
scroll to position [155, 0]
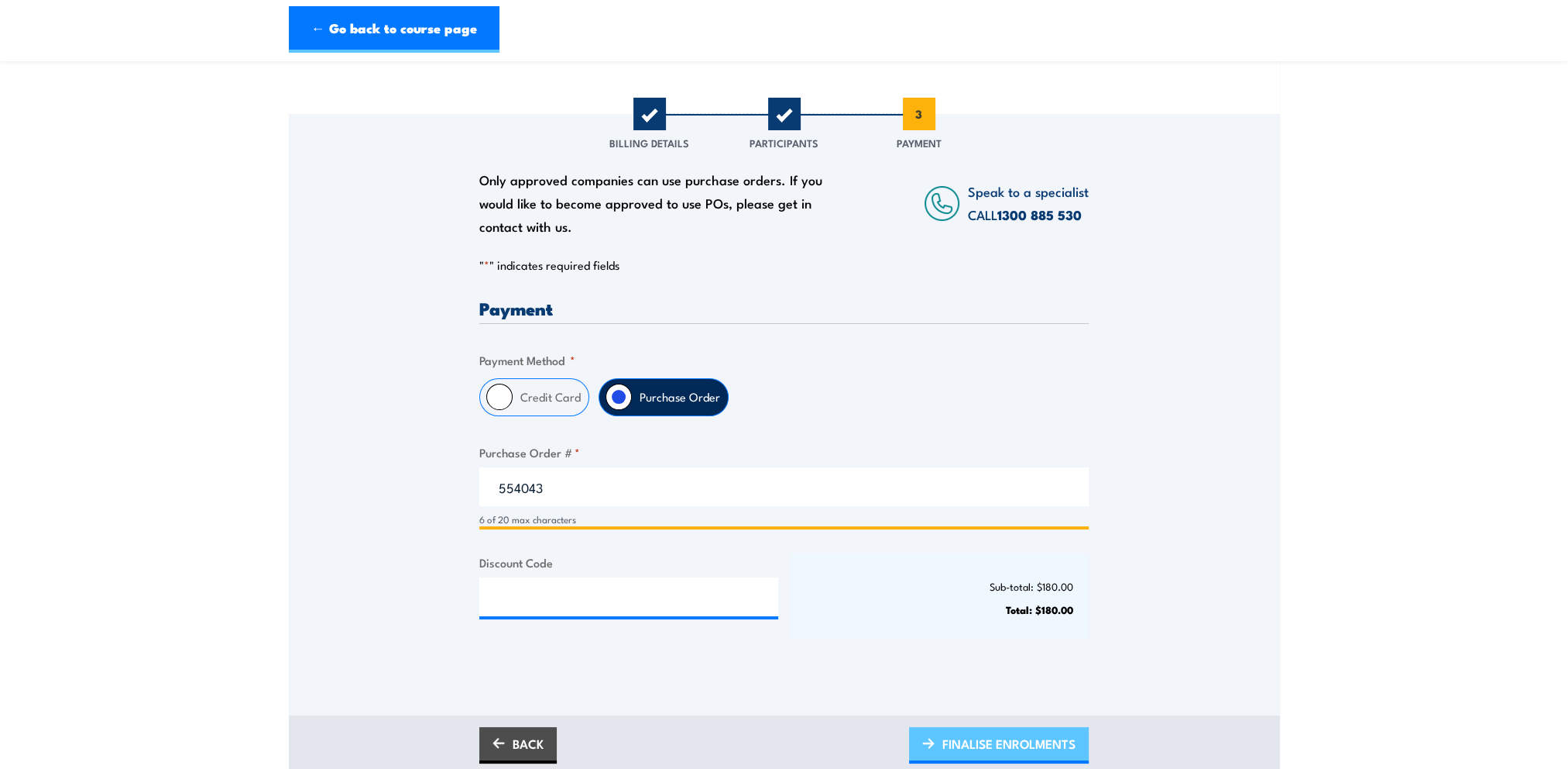
type input "554043"
click at [966, 744] on span "FINALISE ENROLMENTS" at bounding box center [1009, 743] width 133 height 41
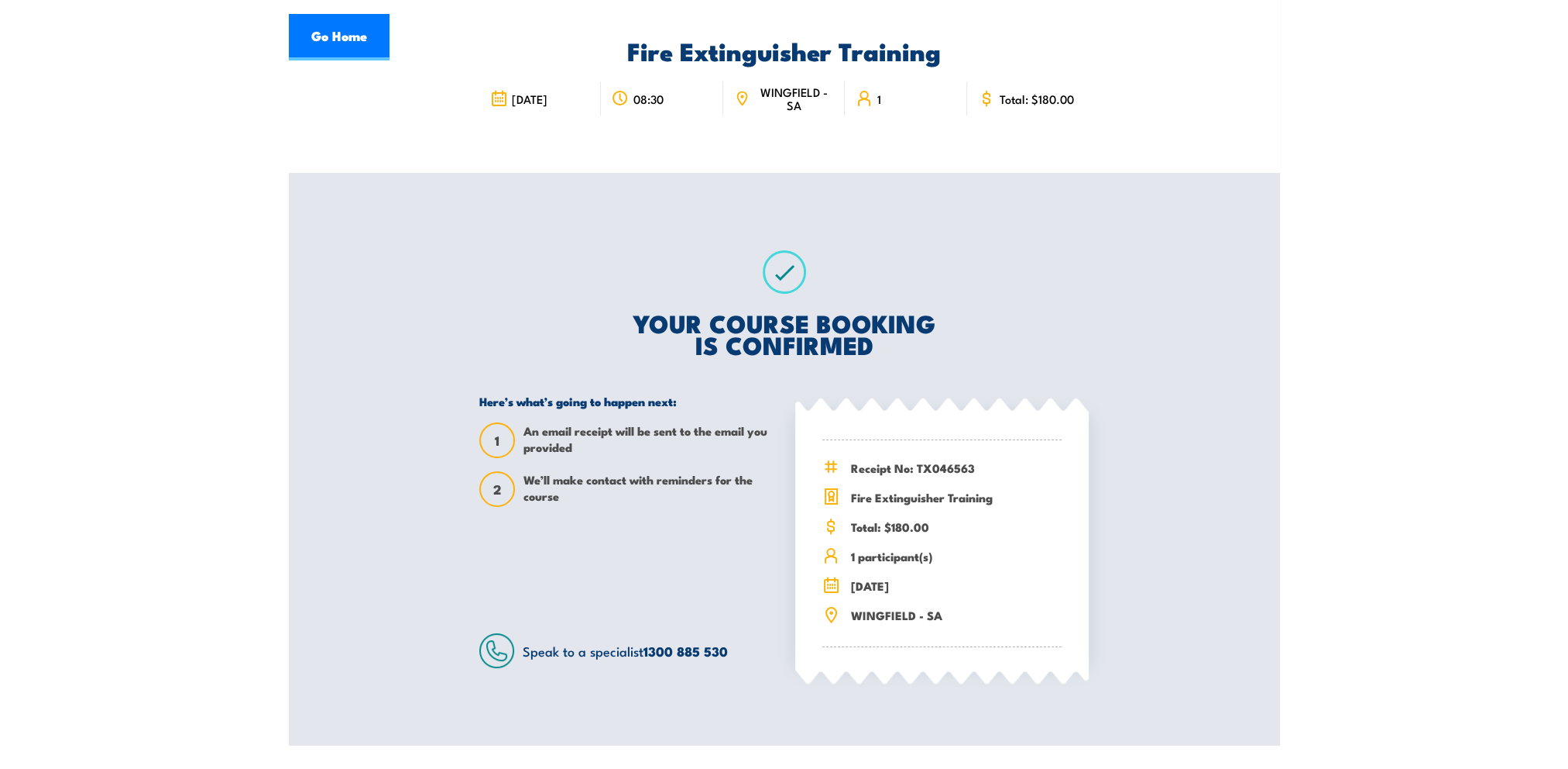
scroll to position [232, 0]
